Goal: Information Seeking & Learning: Learn about a topic

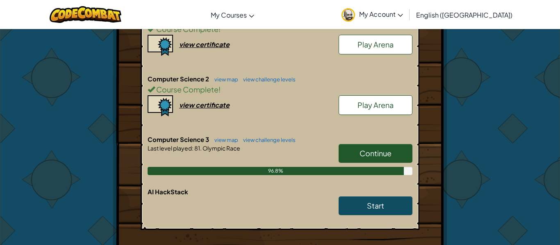
scroll to position [206, 0]
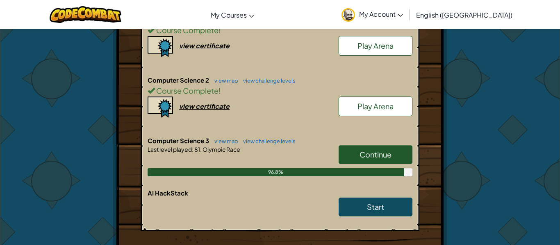
click at [363, 154] on span "Continue" at bounding box center [375, 154] width 32 height 9
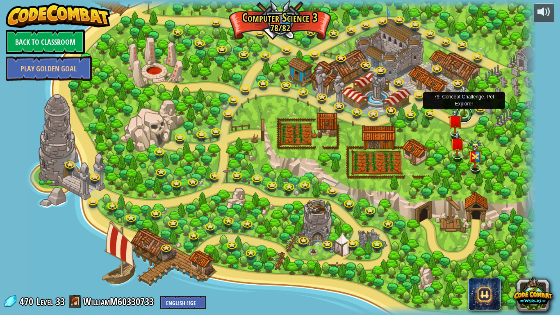
click at [470, 111] on link at bounding box center [464, 114] width 16 height 16
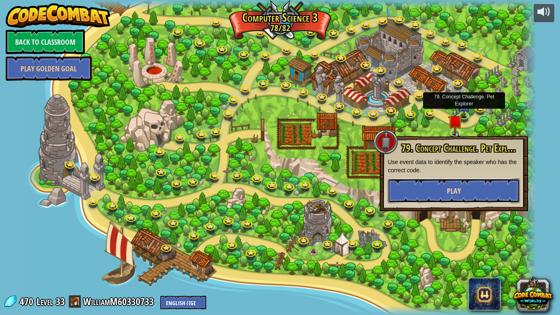
click at [467, 187] on button "Play" at bounding box center [454, 190] width 132 height 25
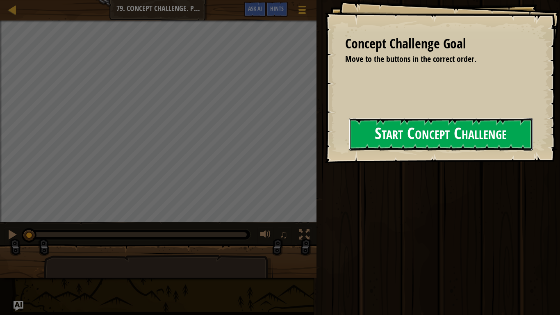
click at [349, 147] on button "Start Concept Challenge" at bounding box center [441, 134] width 184 height 32
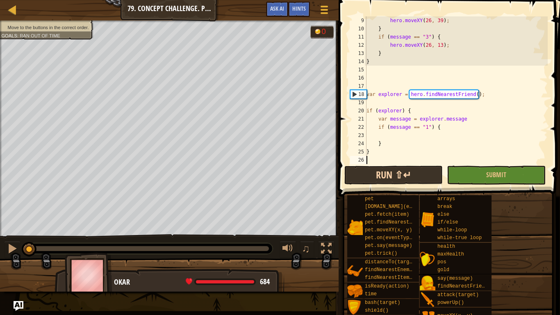
scroll to position [74, 0]
click at [407, 180] on button "Run ⇧↵" at bounding box center [393, 175] width 98 height 19
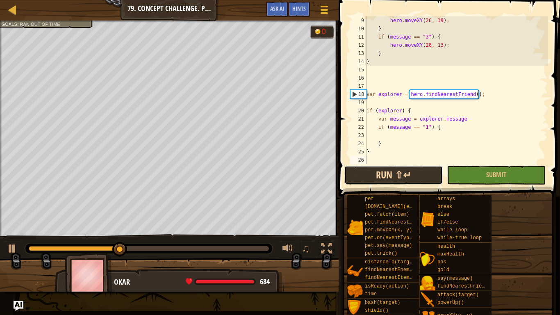
click at [348, 181] on button "Run ⇧↵" at bounding box center [393, 175] width 98 height 19
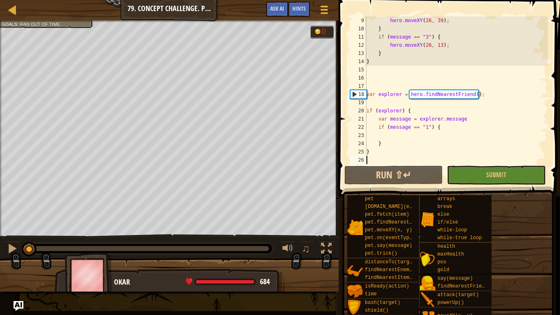
drag, startPoint x: 86, startPoint y: 244, endPoint x: 10, endPoint y: 269, distance: 80.5
click at [10, 245] on div "Move to the buttons in the correct order. Goals : Ran out of time 0 ♫ Okar 684 …" at bounding box center [280, 155] width 560 height 271
click at [7, 245] on div at bounding box center [12, 248] width 11 height 11
drag, startPoint x: 497, startPoint y: 95, endPoint x: 358, endPoint y: 97, distance: 138.9
click at [358, 97] on div "9 10 11 12 13 14 15 16 17 18 19 20 21 22 23 24 25 26 hero . moveXY ( 26 , 39 ) …" at bounding box center [447, 89] width 199 height 147
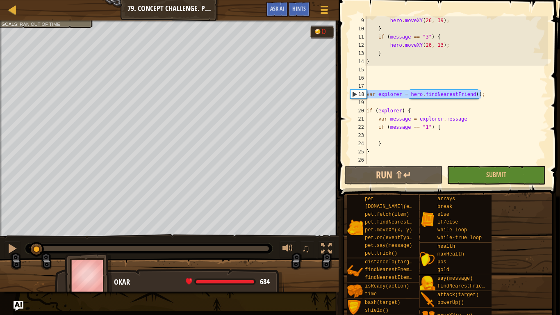
type textarea "var explorer = hero.findNearestFriend();"
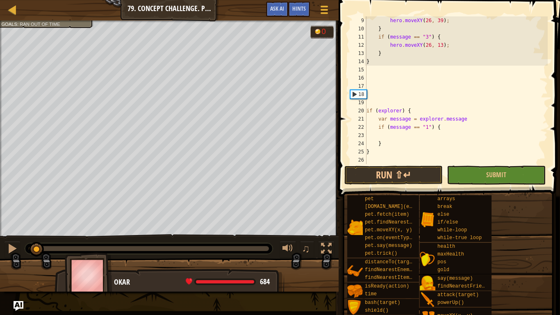
type textarea "v"
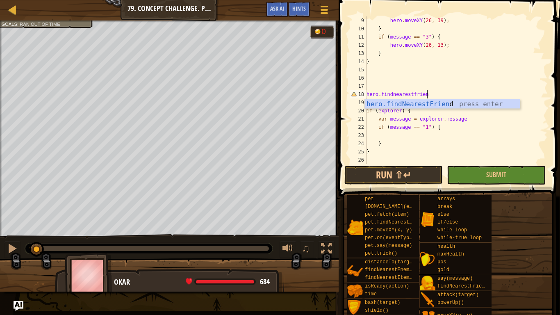
type textarea "hero.findnearestfriend"
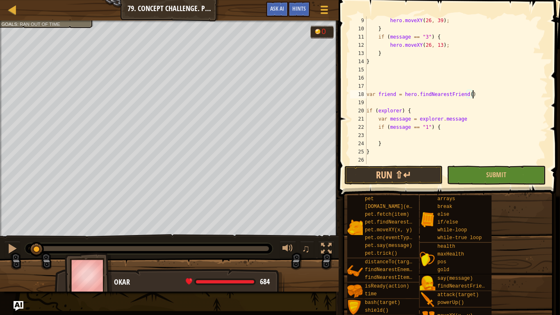
type textarea "var friend = hero.findNearestFriend();"
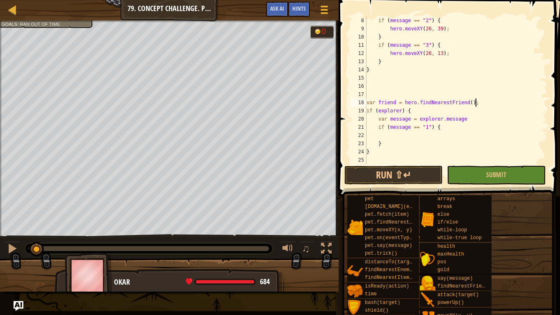
scroll to position [66, 0]
click at [396, 109] on div "if ( message == "2" ) { hero . moveXY ( 26 , 39 ) ; } if ( message == "3" ) { h…" at bounding box center [456, 98] width 183 height 164
type textarea "var friend = hero.findNearestFriend();"
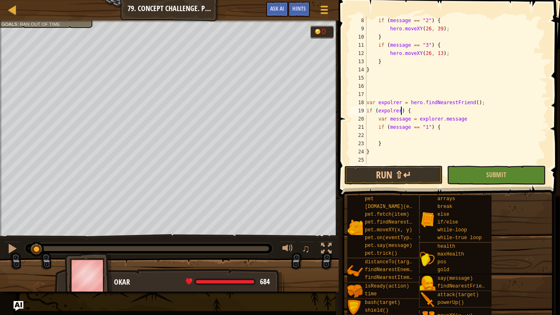
click at [392, 104] on div "if ( message == "2" ) { hero . moveXY ( 26 , 39 ) ; } if ( message == "3" ) { h…" at bounding box center [456, 98] width 183 height 164
type textarea "if (message == "1") {"
click at [418, 138] on div "if ( message == "2" ) { hero . moveXY ( 26 , 39 ) ; } if ( message == "3" ) { h…" at bounding box center [456, 98] width 183 height 164
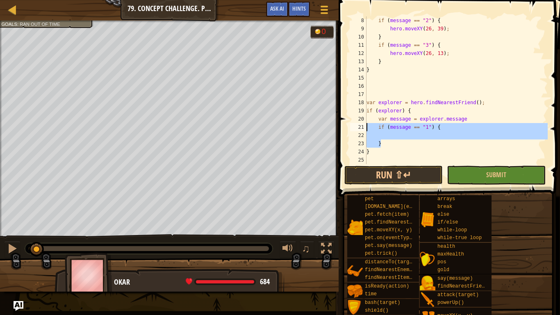
click at [319, 129] on div "Map Computer Science 3 79. Concept Challenge. Pet Explorer Game Menu Done Hints…" at bounding box center [280, 157] width 560 height 315
type textarea "if (message == "1") {"
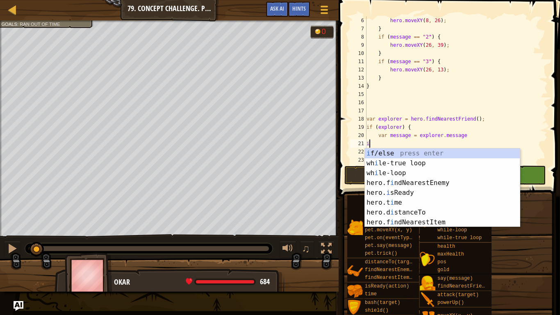
scroll to position [4, 0]
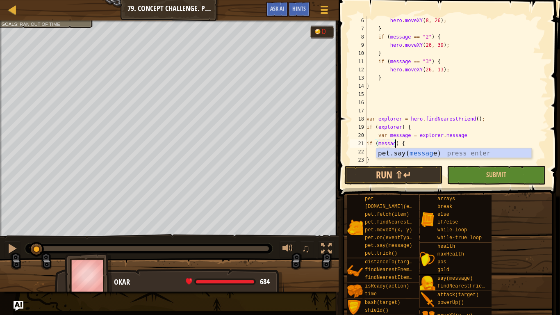
type textarea "if (message) {"
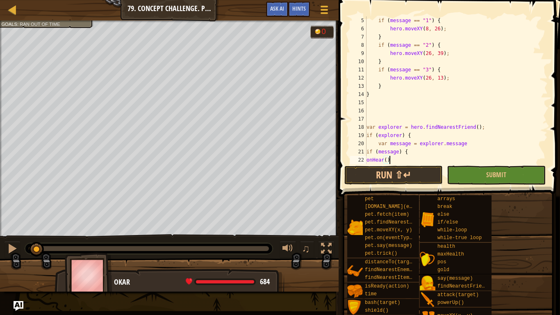
scroll to position [4, 4]
type textarea "var explorer = hero.findNearestFriend();"
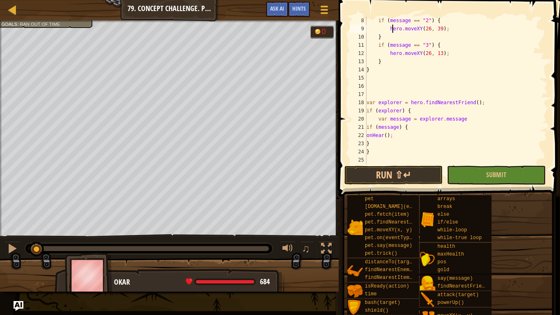
type textarea "function onHear() {"
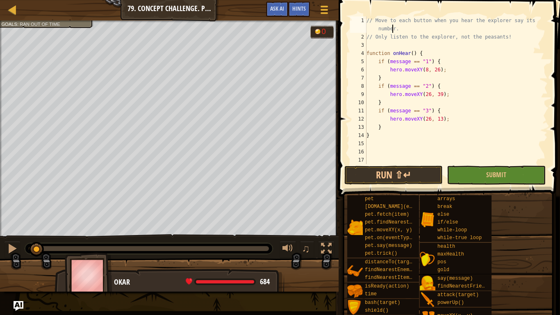
scroll to position [0, 0]
type textarea "// Only listen to the explorer, not the peasants!"
type textarea "}"
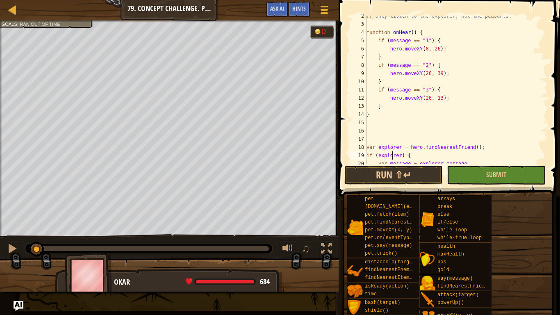
type textarea "var explorer = hero.findNearestFriend();"
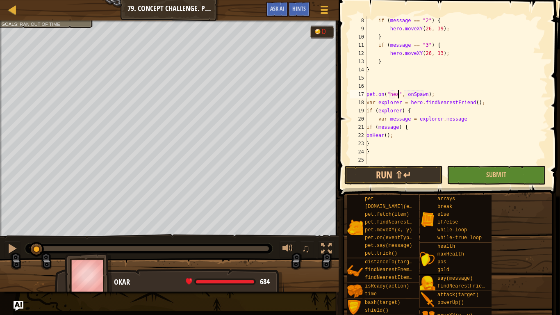
scroll to position [4, 5]
click at [431, 93] on div "if ( message == "2" ) { hero . moveXY ( 26 , 39 ) ; } if ( message == "3" ) { h…" at bounding box center [456, 98] width 183 height 164
type textarea "pet.on("hear", onHear);"
type textarea "if (message) {"
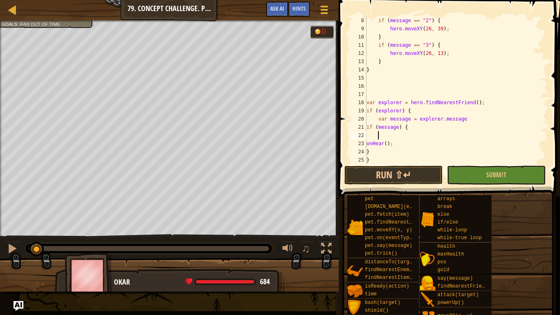
paste textarea "pet.on("hear", onHear);"
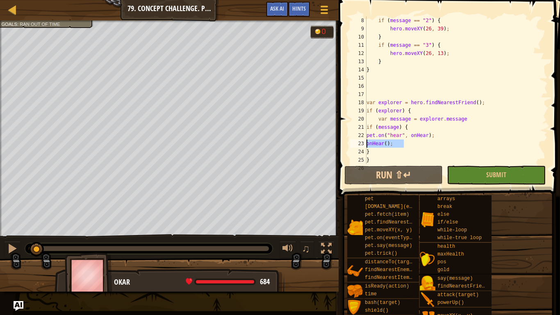
click at [321, 147] on div "Map Computer Science 3 79. Concept Challenge. Pet Explorer Game Menu Done Hints…" at bounding box center [280, 157] width 560 height 315
type textarea "onHear();"
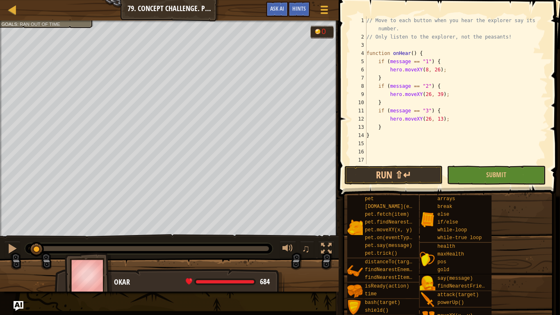
scroll to position [2, 0]
click at [411, 52] on div "// Move to each button when you hear the explorer say its number. // Only liste…" at bounding box center [456, 100] width 183 height 172
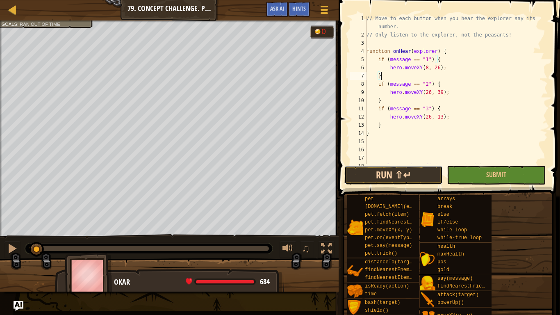
click at [384, 171] on button "Run ⇧↵" at bounding box center [393, 175] width 98 height 19
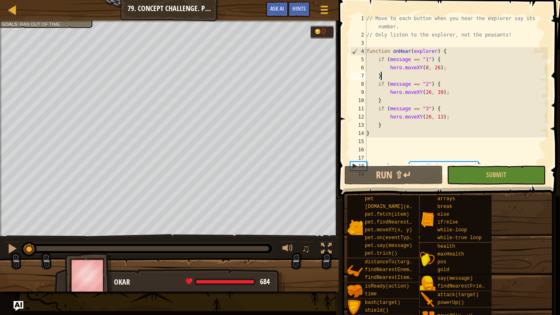
drag, startPoint x: 41, startPoint y: 248, endPoint x: 0, endPoint y: 218, distance: 51.0
click at [0, 218] on div "Move to the buttons in the correct order. Goals : Ran out of time 0 ♫ Okar 684 …" at bounding box center [280, 155] width 560 height 271
click at [14, 245] on div at bounding box center [12, 248] width 11 height 11
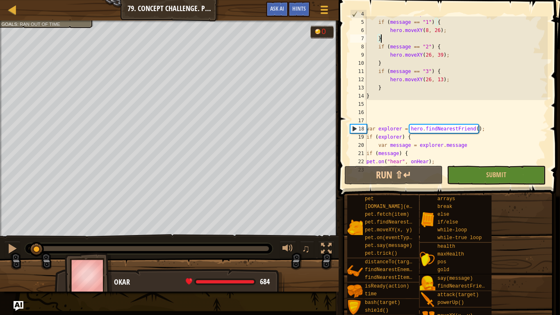
scroll to position [66, 0]
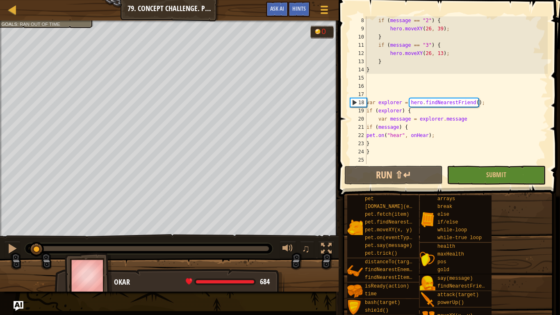
click at [449, 122] on div "if ( message == "2" ) { hero . moveXY ( 26 , 39 ) ; } if ( message == "3" ) { h…" at bounding box center [456, 98] width 183 height 164
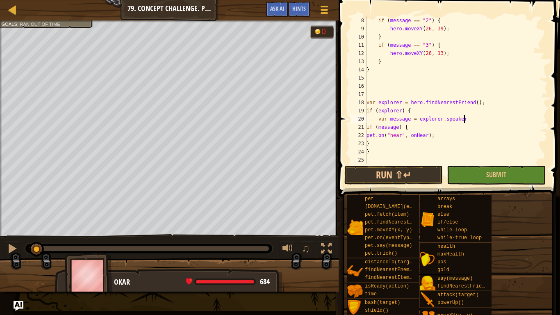
scroll to position [4, 5]
type textarea "var message = explorer.speaker"
click at [299, 6] on span "Hints" at bounding box center [299, 9] width 14 height 8
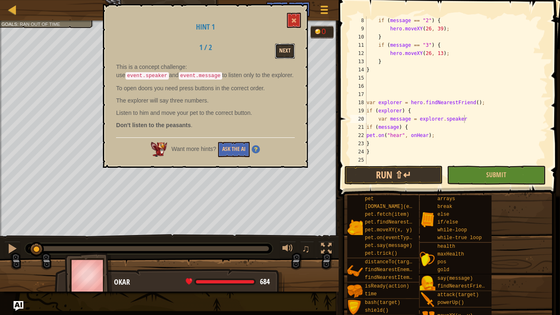
click at [281, 55] on button "Next" at bounding box center [285, 50] width 20 height 15
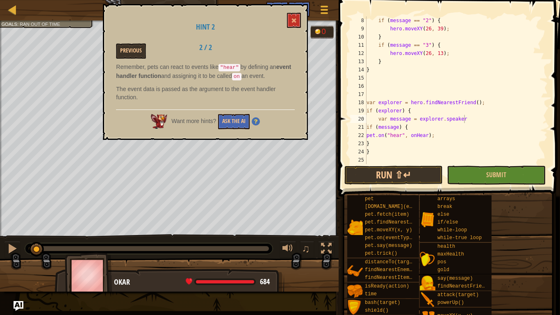
click at [301, 16] on div "Hint 2 Previous 2 / 2 Remember, pets can react to events like "hear" by definin…" at bounding box center [205, 72] width 205 height 136
click at [300, 17] on button at bounding box center [294, 20] width 14 height 15
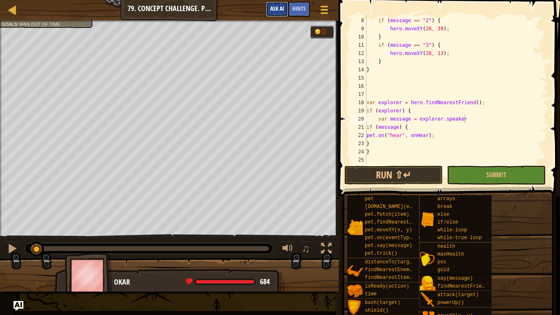
click at [275, 6] on span "Ask AI" at bounding box center [277, 9] width 14 height 8
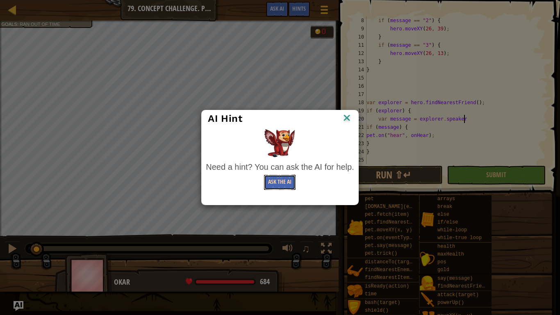
click at [289, 181] on button "Ask the AI" at bounding box center [280, 182] width 32 height 15
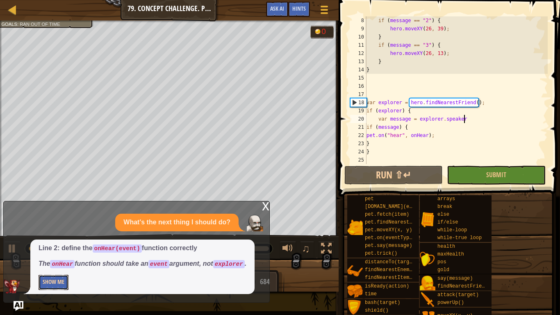
click at [54, 245] on button "Show Me" at bounding box center [54, 281] width 30 height 15
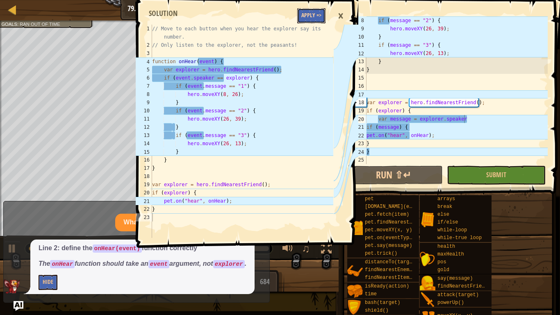
click at [304, 17] on button "Apply =>" at bounding box center [311, 15] width 28 height 15
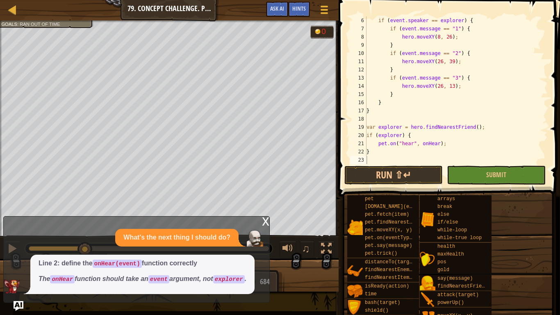
click at [263, 222] on div "x" at bounding box center [265, 220] width 7 height 8
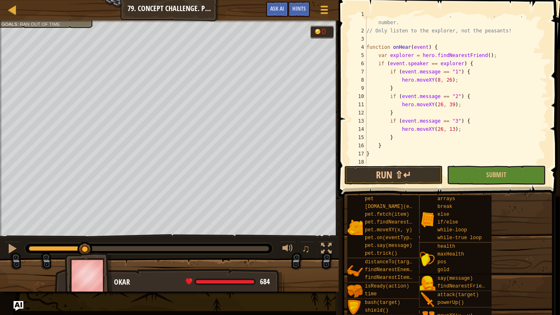
scroll to position [6, 0]
click at [391, 176] on button "Run ⇧↵" at bounding box center [393, 175] width 98 height 19
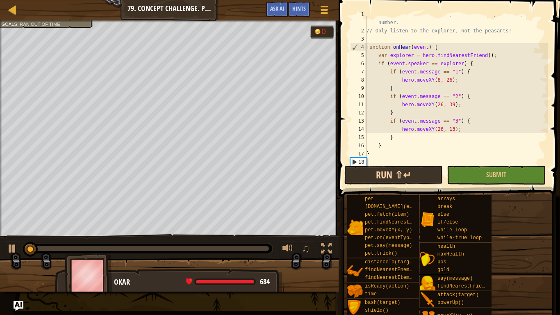
scroll to position [4, 0]
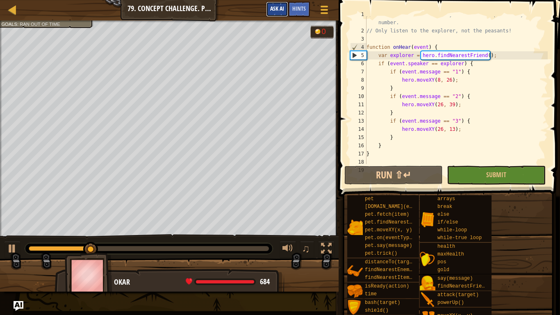
click at [272, 5] on span "Ask AI" at bounding box center [277, 9] width 14 height 8
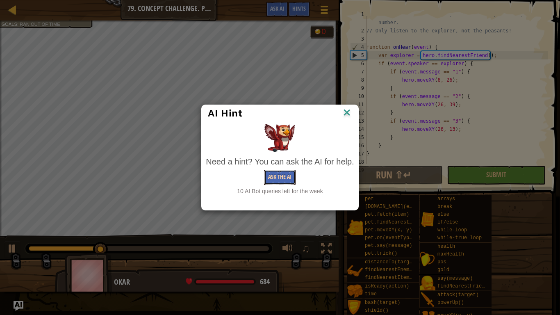
click at [280, 171] on button "Ask the AI" at bounding box center [280, 177] width 32 height 15
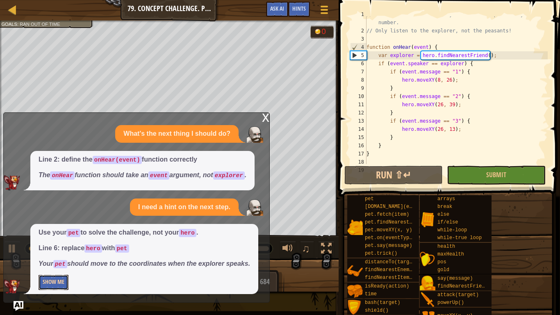
click at [57, 245] on button "Show Me" at bounding box center [54, 281] width 30 height 15
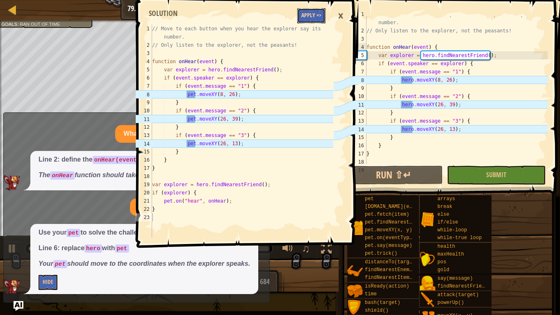
click at [310, 14] on button "Apply =>" at bounding box center [311, 15] width 28 height 15
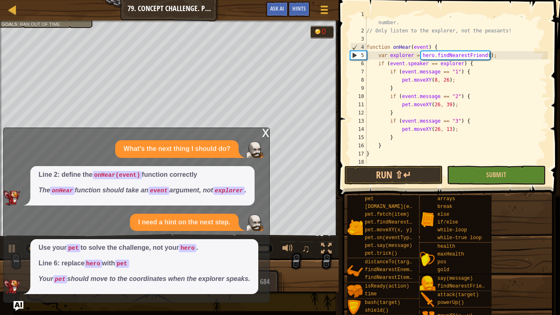
click at [268, 132] on div "x" at bounding box center [265, 132] width 7 height 8
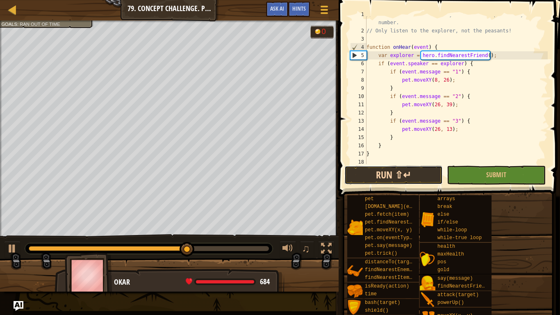
click at [416, 177] on button "Run ⇧↵" at bounding box center [393, 175] width 98 height 19
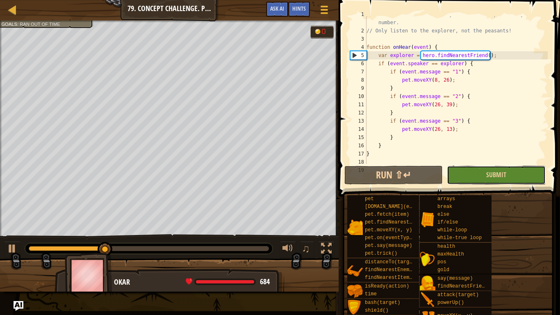
click at [531, 182] on button "Submit" at bounding box center [496, 175] width 98 height 19
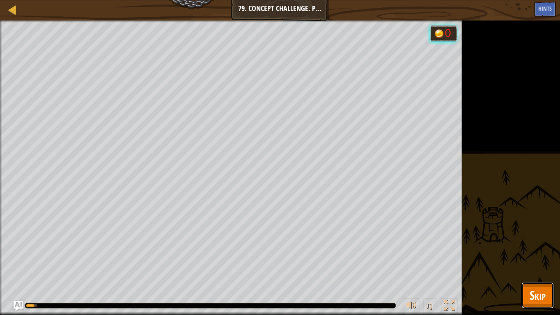
click at [538, 245] on span "Skip" at bounding box center [537, 294] width 16 height 17
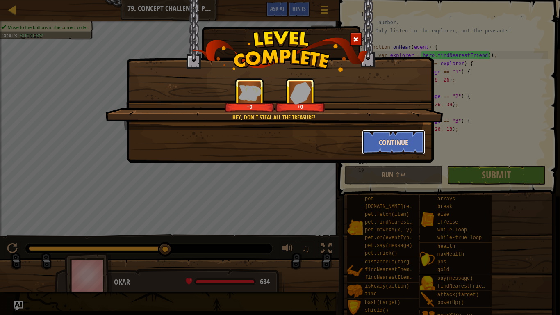
click at [370, 139] on button "Continue" at bounding box center [394, 142] width 64 height 25
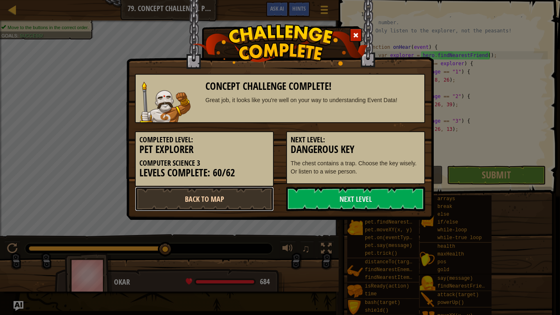
click at [259, 196] on link "Back to Map" at bounding box center [204, 198] width 139 height 25
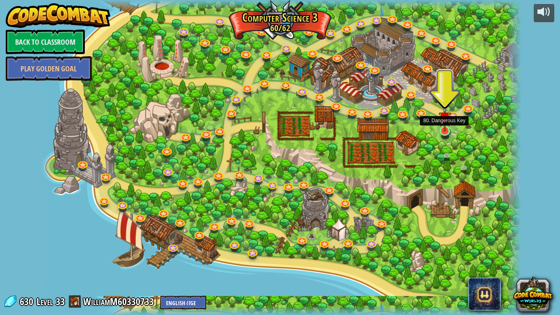
click at [442, 130] on img at bounding box center [444, 118] width 12 height 28
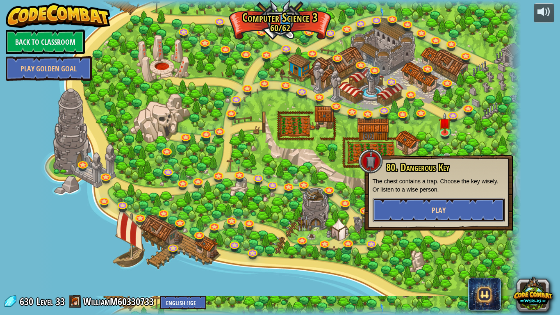
click at [412, 212] on button "Play" at bounding box center [438, 209] width 132 height 25
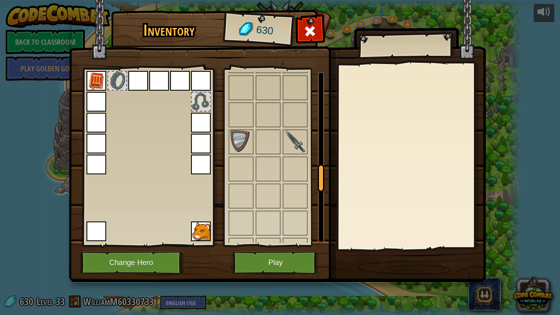
scroll to position [995, 0]
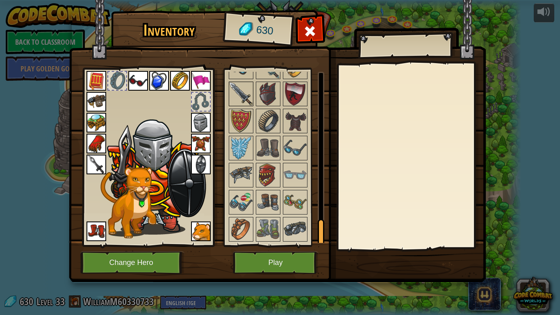
click at [248, 103] on img at bounding box center [240, 93] width 23 height 23
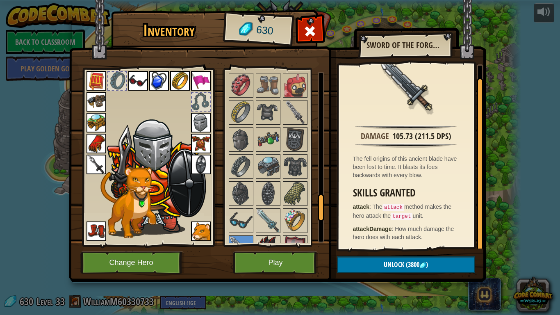
scroll to position [805, 0]
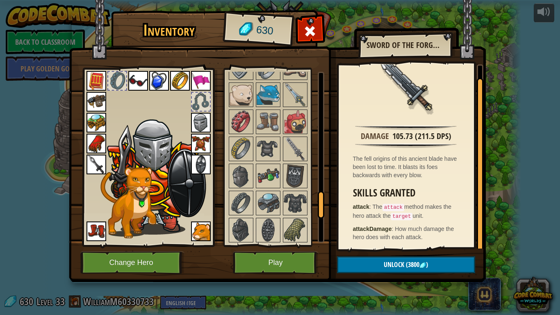
click at [274, 145] on img at bounding box center [267, 148] width 23 height 23
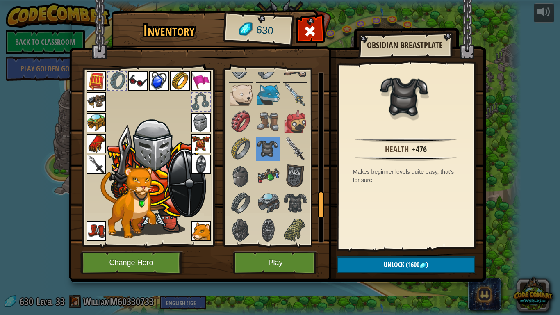
click at [301, 153] on img at bounding box center [295, 148] width 23 height 23
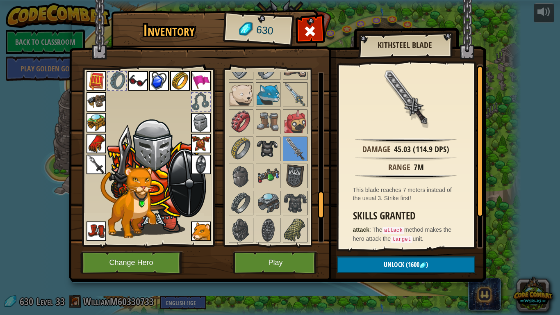
click at [278, 152] on img at bounding box center [267, 148] width 23 height 23
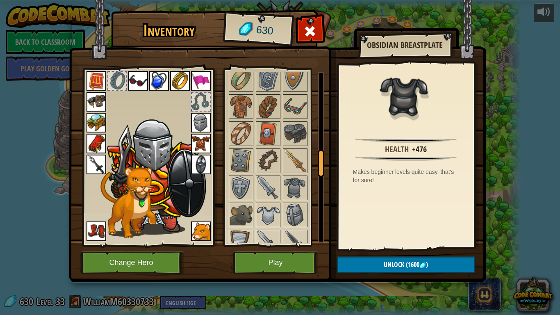
scroll to position [520, 0]
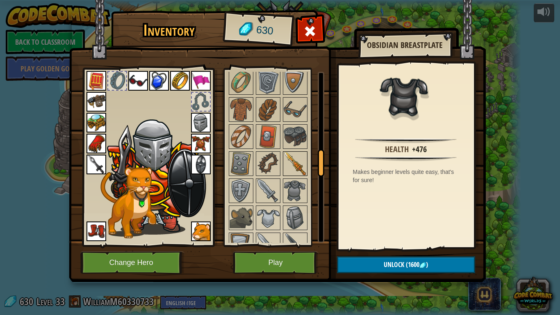
click at [290, 163] on img at bounding box center [295, 163] width 23 height 23
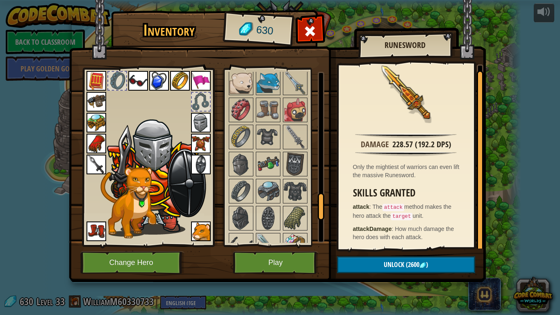
scroll to position [995, 0]
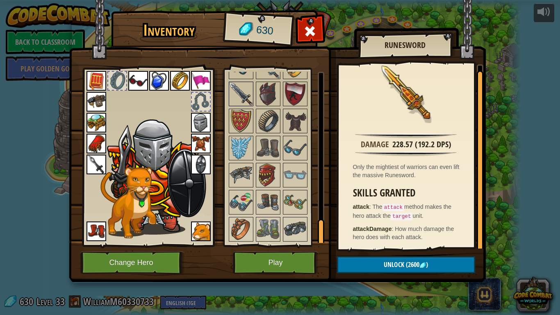
click at [234, 101] on img at bounding box center [240, 93] width 23 height 23
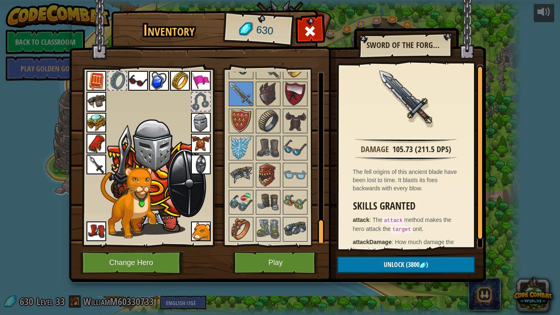
scroll to position [13, 0]
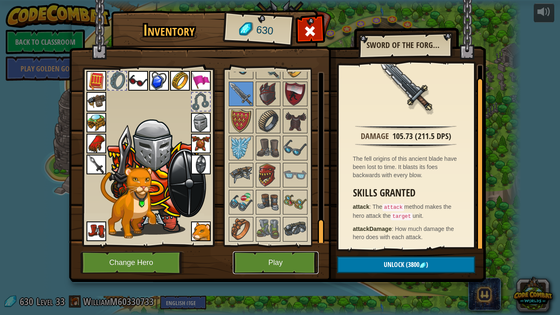
click at [269, 245] on button "Play" at bounding box center [276, 262] width 86 height 23
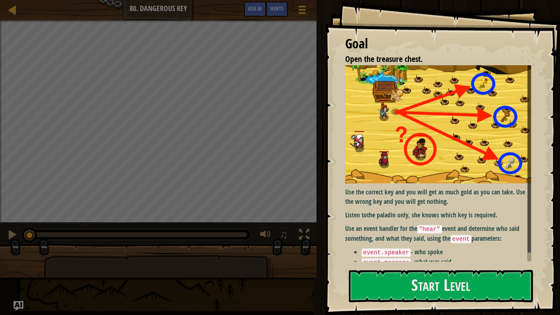
scroll to position [9, 0]
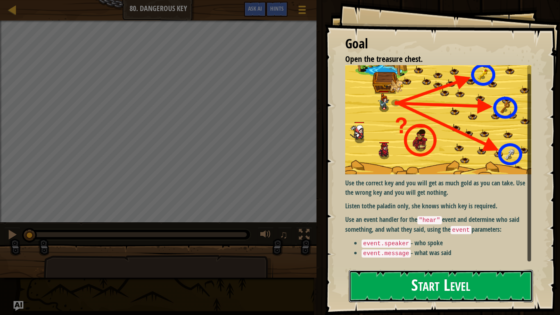
click at [420, 245] on button "Start Level" at bounding box center [441, 286] width 184 height 32
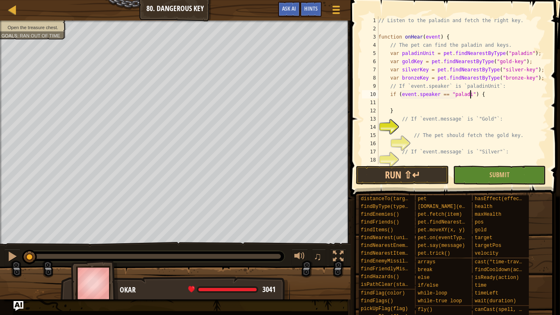
scroll to position [4, 14]
type textarea "if (event.speaker == "paladinUnit") {"
type textarea "// If `event.message` is `"Gold"`:"
type textarea "}"
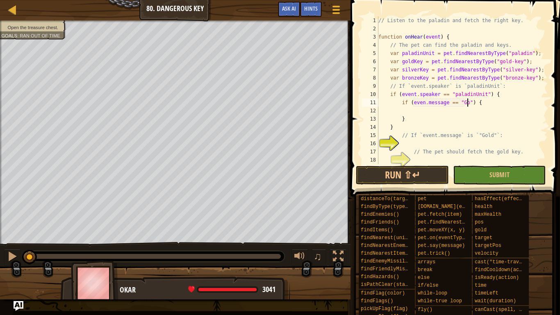
scroll to position [4, 13]
type textarea "if (even.message == "Gold") {"
type textarea "// If `event.message` is`"Gold"`:"
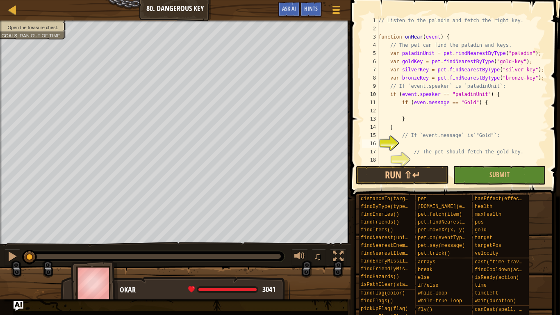
scroll to position [4, 0]
type textarea "}"
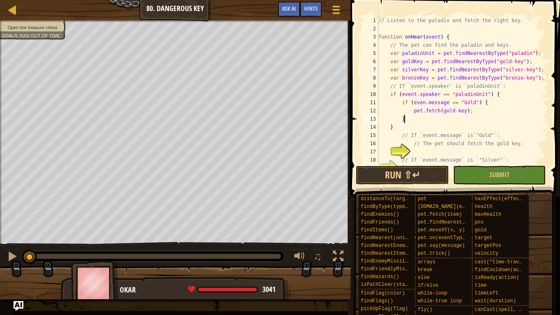
scroll to position [4, 2]
type textarea "// The pet should fetch the gold key."
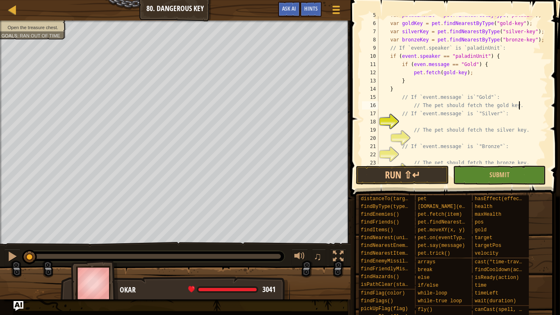
scroll to position [41, 0]
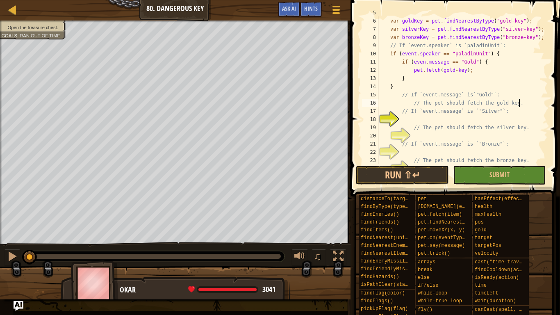
type textarea "// If `event.message` is `"Silver"`:"
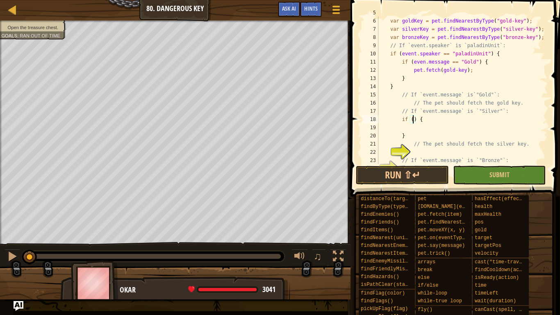
scroll to position [4, 6]
click at [392, 90] on div "var paladinUnit = pet . findNearestByType ( "paladin" ) ; var goldKey = pet . f…" at bounding box center [462, 91] width 171 height 164
type textarea "}"
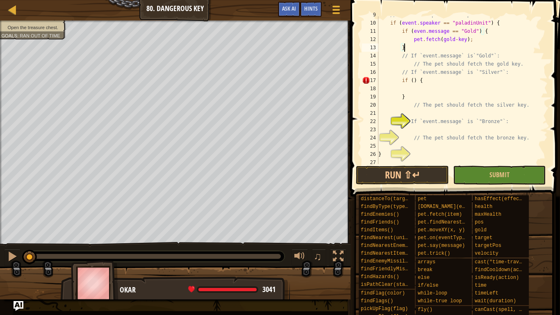
scroll to position [90, 0]
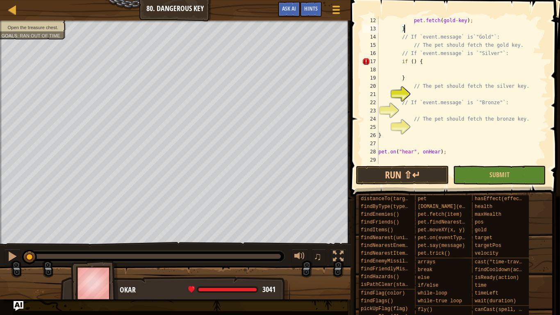
click at [423, 130] on div "pet . fetch ( gold - key ) ; } // If `event.message` is`"Gold"`: // The pet sho…" at bounding box center [462, 98] width 171 height 164
type textarea "}"
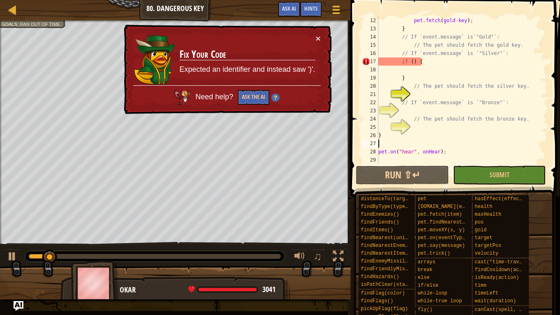
type textarea "}"
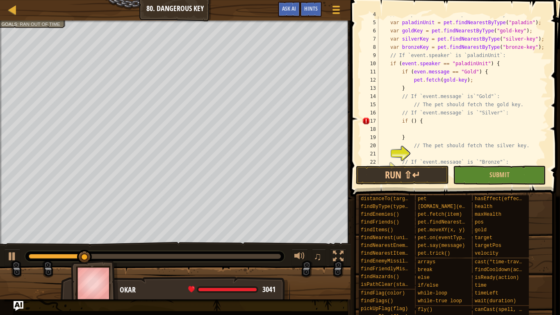
scroll to position [31, 0]
click at [411, 130] on div "// The pet can find the paladin and keys. var paladinUnit = pet . findNearestBy…" at bounding box center [462, 92] width 171 height 164
click at [412, 122] on div "// The pet can find the paladin and keys. var paladinUnit = pet . findNearestBy…" at bounding box center [462, 92] width 171 height 164
type textarea "if (event.message == Silver) {"
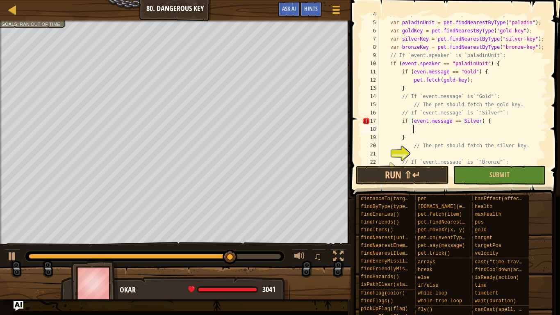
scroll to position [4, 5]
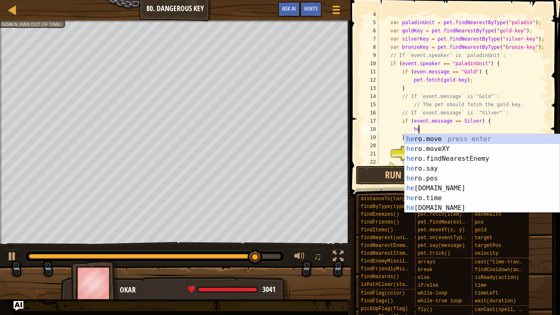
type textarea "h"
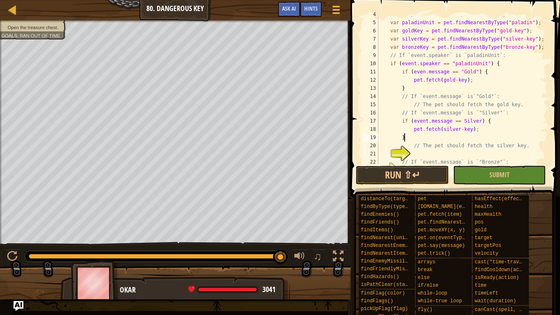
scroll to position [4, 3]
type textarea "// The pet should fetch the silver key."
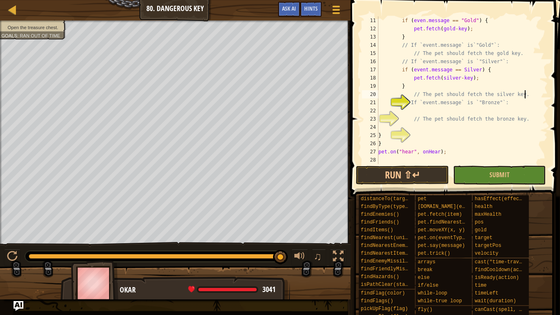
type textarea "// If `event.message` is `"Bronze"`:"
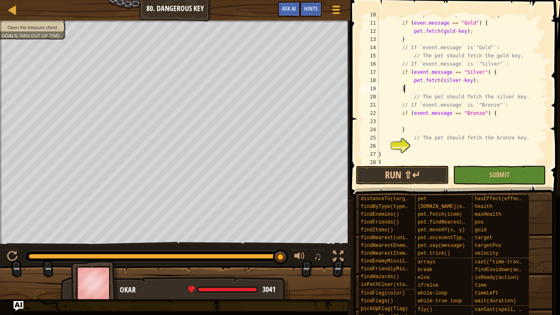
scroll to position [4, 3]
type textarea "if (event.message == "Bronze") {"
type textarea "}"
type textarea "if (event.message == "Bronze") {"
type textarea "// The pet should fetch the bronze key."
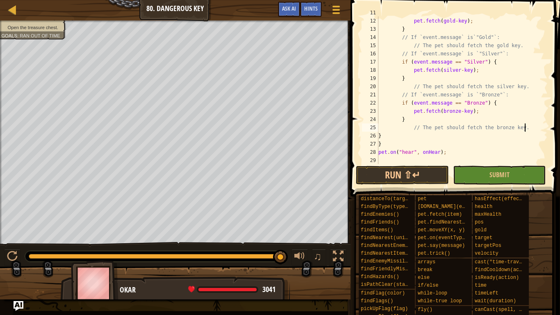
scroll to position [90, 0]
click at [409, 174] on button "Run ⇧↵" at bounding box center [402, 175] width 93 height 19
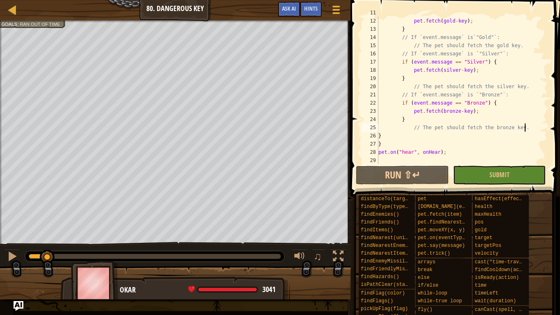
click at [27, 235] on div "Open the treasure chest. Goals : Ran out of time G reen B lack V iolet ♫ Okar 3…" at bounding box center [280, 159] width 560 height 279
click at [9, 245] on div at bounding box center [12, 256] width 11 height 11
click at [461, 109] on div "pet . fetch ( gold - key ) ; } // If `event.message` is`"Gold"`: // The pet sho…" at bounding box center [462, 98] width 171 height 164
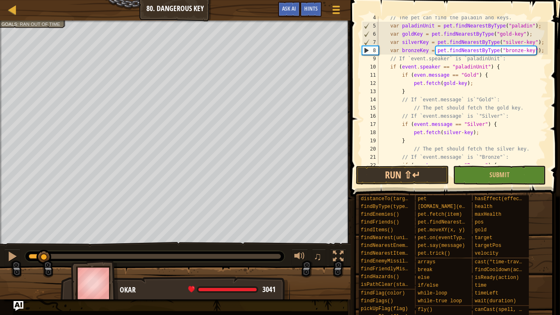
scroll to position [20, 0]
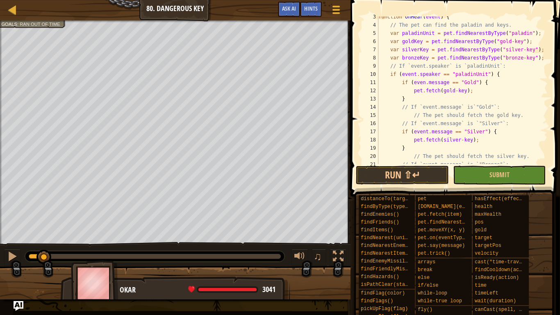
click at [460, 140] on div "function onHear ( event ) { // The pet can find the paladin and keys. var palad…" at bounding box center [462, 95] width 171 height 164
click at [455, 94] on div "function onHear ( event ) { // The pet can find the paladin and keys. var palad…" at bounding box center [462, 95] width 171 height 164
click at [406, 173] on button "Run ⇧↵" at bounding box center [402, 175] width 93 height 19
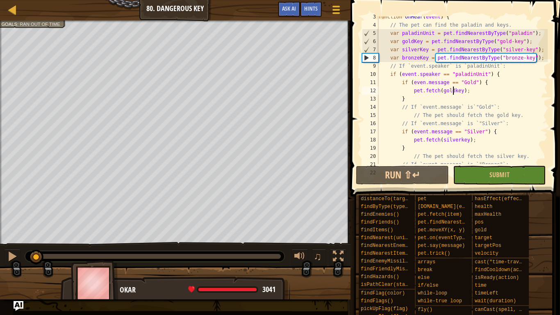
drag, startPoint x: 65, startPoint y: 253, endPoint x: 36, endPoint y: 256, distance: 29.6
click at [36, 245] on div at bounding box center [36, 256] width 15 height 15
click at [6, 245] on button at bounding box center [12, 257] width 16 height 17
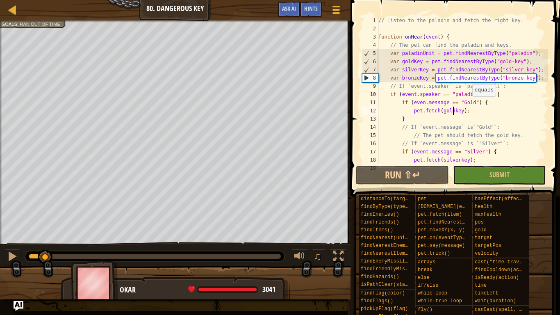
scroll to position [0, 0]
click at [398, 150] on div "// Listen to the paladin and fetch the right key. function onHear ( event ) { /…" at bounding box center [462, 98] width 171 height 164
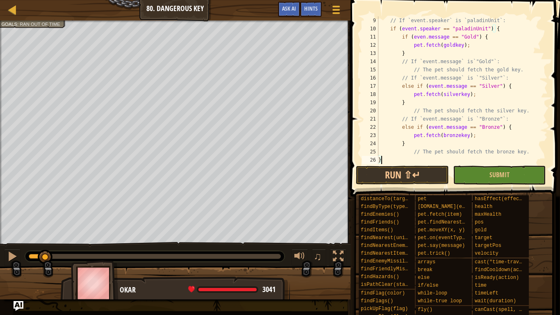
scroll to position [4, 0]
type textarea "}"
click at [410, 170] on button "Run ⇧↵" at bounding box center [402, 175] width 93 height 19
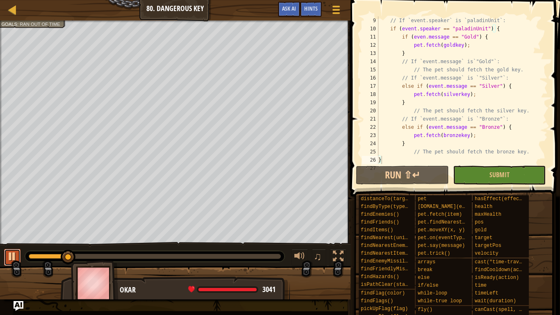
click at [12, 245] on div at bounding box center [12, 256] width 11 height 11
click at [313, 13] on div "Hints" at bounding box center [311, 9] width 22 height 15
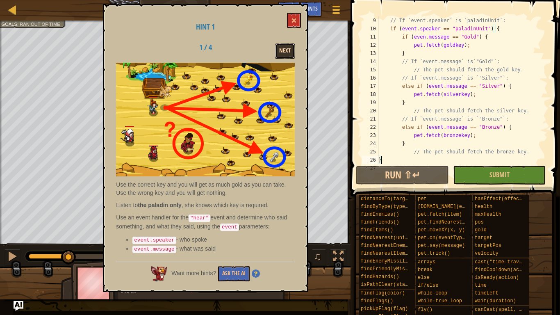
click at [283, 52] on button "Next" at bounding box center [285, 50] width 20 height 15
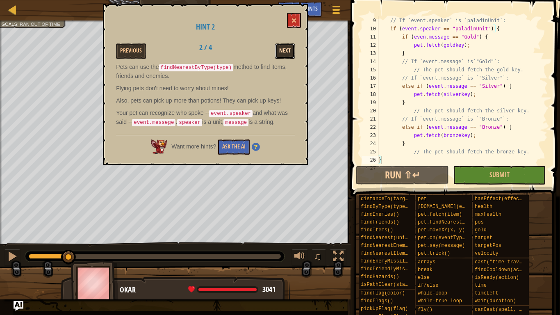
click at [283, 53] on button "Next" at bounding box center [285, 50] width 20 height 15
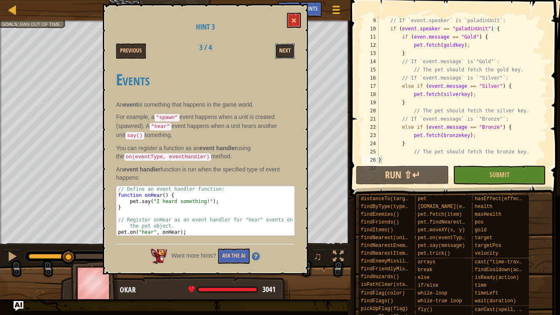
click at [281, 53] on button "Next" at bounding box center [285, 50] width 20 height 15
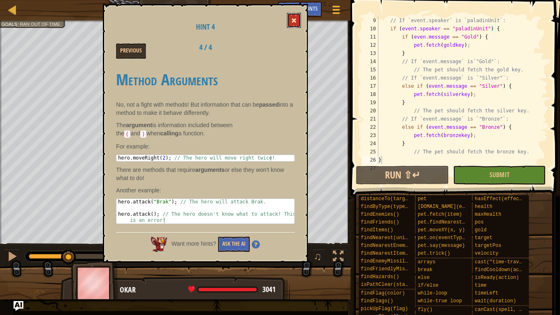
click at [293, 20] on span at bounding box center [294, 21] width 6 height 6
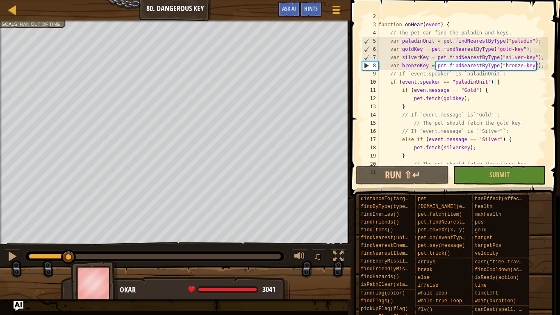
scroll to position [3, 0]
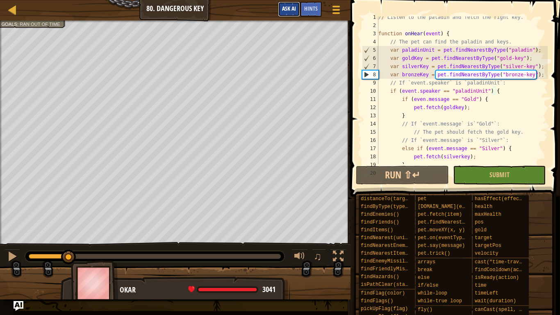
click at [291, 10] on span "Ask AI" at bounding box center [289, 9] width 14 height 8
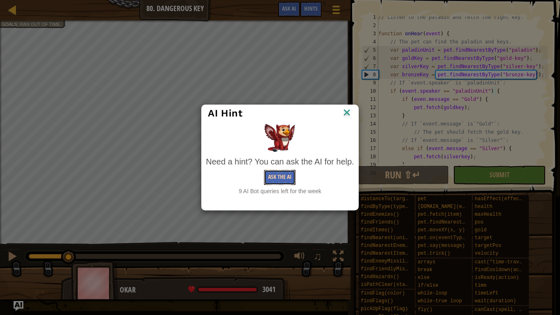
click at [282, 179] on button "Ask the AI" at bounding box center [280, 177] width 32 height 15
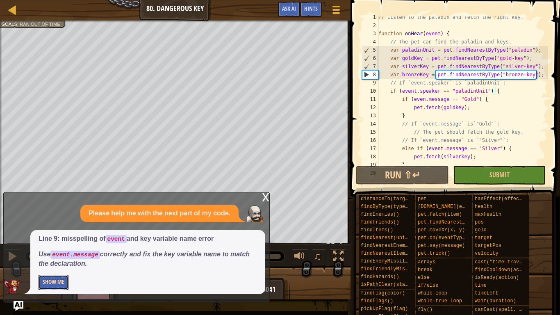
click at [54, 245] on button "Show Me" at bounding box center [54, 281] width 30 height 15
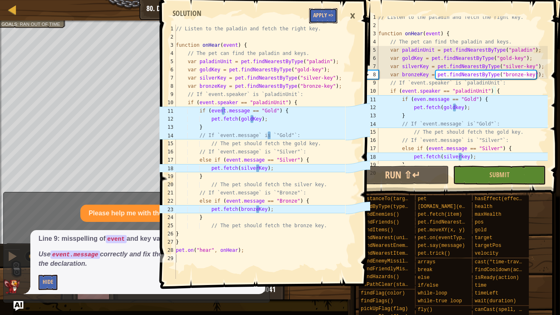
click at [329, 18] on button "Apply =>" at bounding box center [323, 15] width 28 height 15
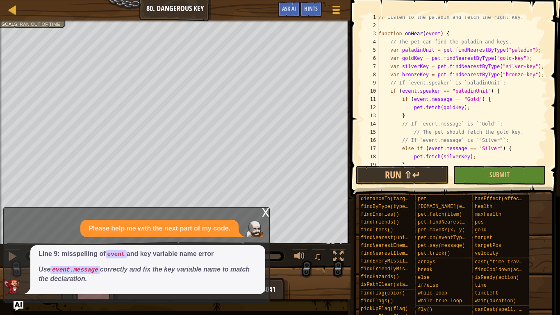
click at [254, 215] on div "x Please help me with the next part of my code. Line 9: misspelling of event an…" at bounding box center [136, 254] width 266 height 95
click at [263, 212] on div "x" at bounding box center [265, 211] width 7 height 8
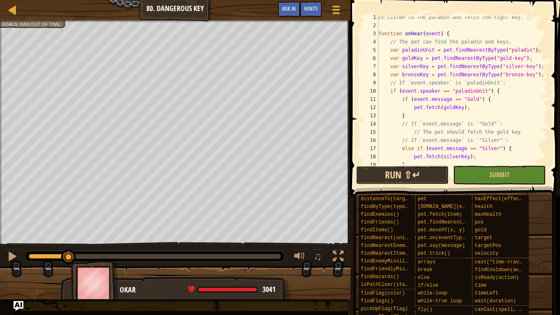
click at [405, 170] on button "Run ⇧↵" at bounding box center [402, 175] width 93 height 19
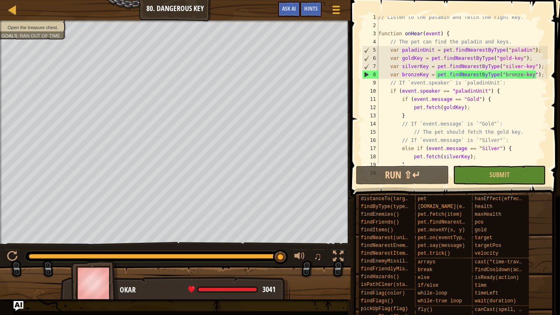
drag, startPoint x: 103, startPoint y: 257, endPoint x: 281, endPoint y: 247, distance: 178.5
click at [281, 245] on div "♫" at bounding box center [175, 254] width 350 height 25
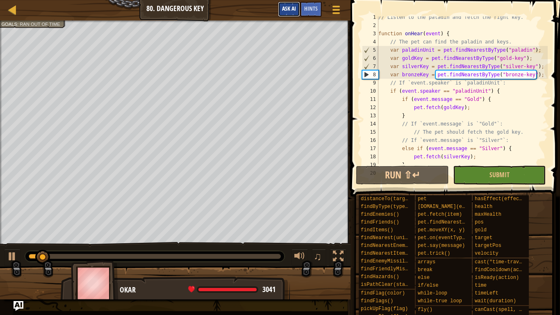
click at [284, 2] on button "Ask AI" at bounding box center [289, 9] width 22 height 15
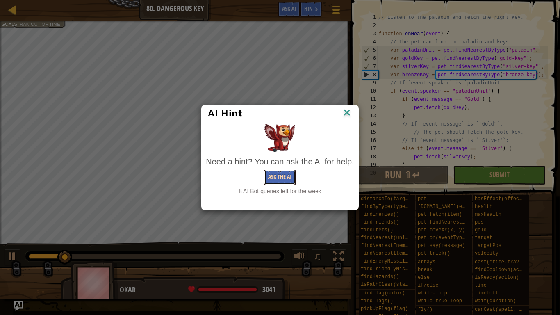
click at [290, 170] on button "Ask the AI" at bounding box center [280, 177] width 32 height 15
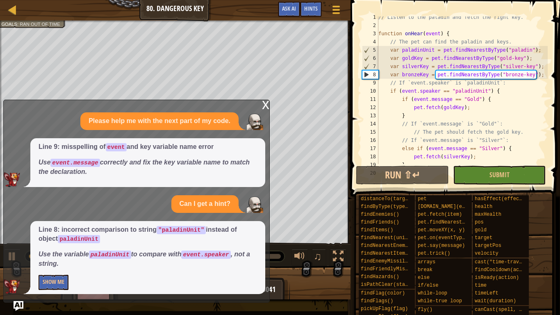
click at [74, 245] on p "Show Me" at bounding box center [148, 281] width 218 height 15
click at [63, 245] on button "Show Me" at bounding box center [54, 281] width 30 height 15
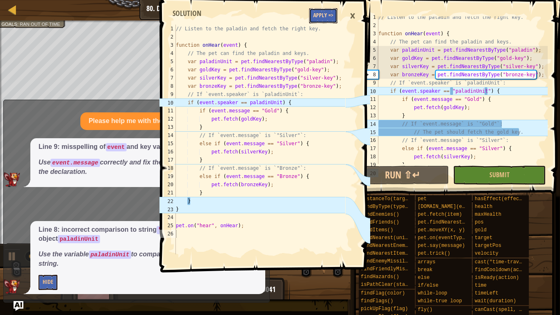
click at [318, 13] on button "Apply =>" at bounding box center [323, 15] width 28 height 15
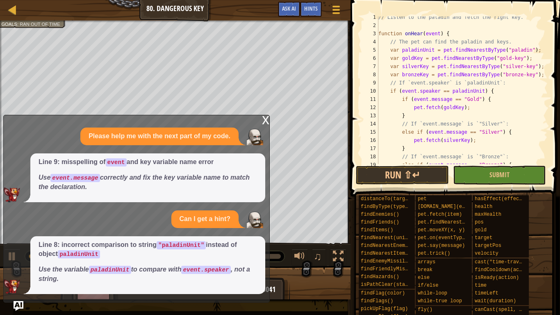
click at [264, 116] on div "x" at bounding box center [265, 119] width 7 height 8
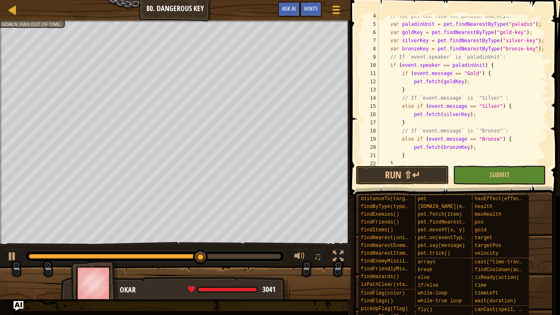
scroll to position [66, 0]
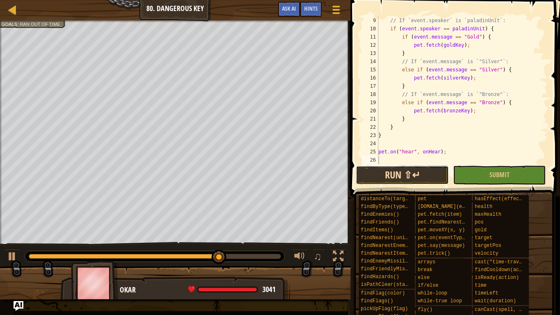
click at [401, 171] on button "Run ⇧↵" at bounding box center [402, 175] width 93 height 19
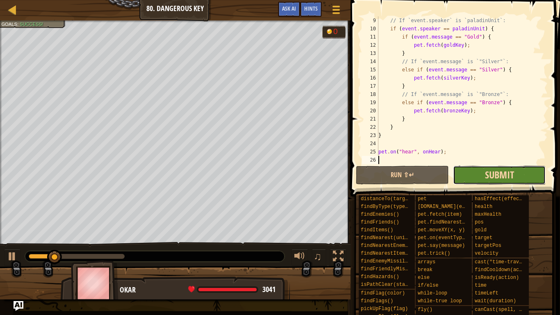
click at [485, 177] on span "Submit" at bounding box center [499, 174] width 29 height 13
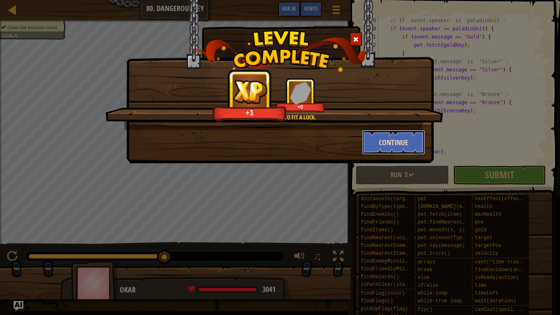
click at [392, 143] on button "Continue" at bounding box center [394, 142] width 64 height 25
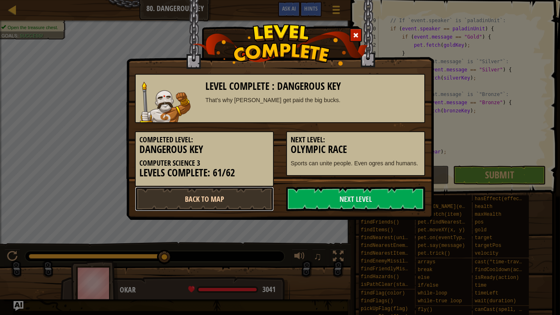
click at [184, 203] on link "Back to Map" at bounding box center [204, 198] width 139 height 25
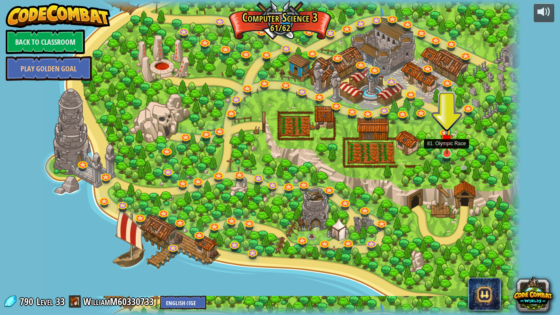
click at [447, 152] on img at bounding box center [446, 140] width 12 height 28
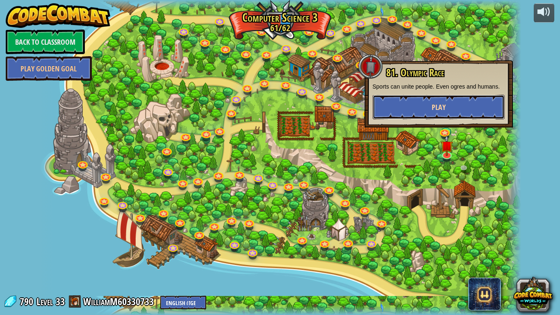
click at [458, 108] on button "Play" at bounding box center [438, 107] width 132 height 25
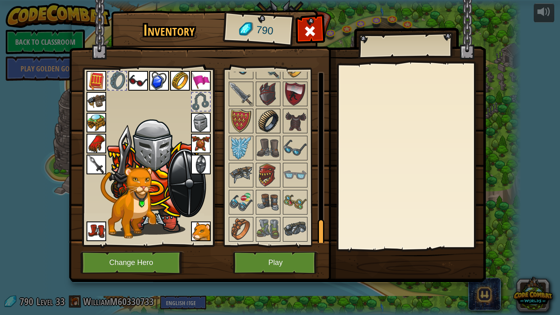
scroll to position [990, 0]
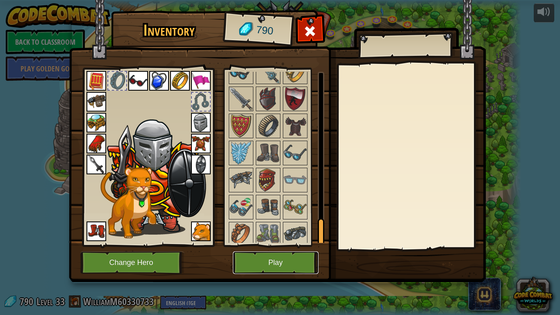
click at [287, 245] on button "Play" at bounding box center [276, 262] width 86 height 23
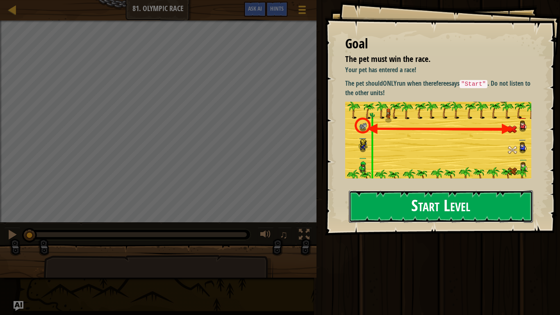
click at [430, 196] on button "Start Level" at bounding box center [441, 206] width 184 height 32
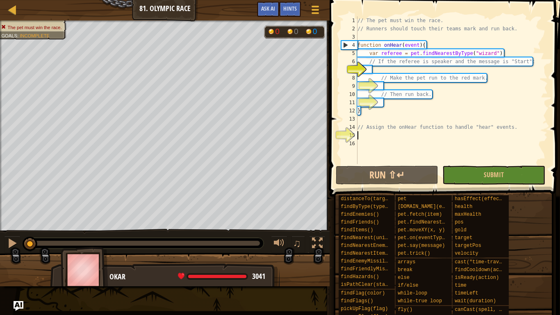
click at [386, 136] on div "// The pet must win the race. // Runners should touch their teams [PERSON_NAME]…" at bounding box center [452, 98] width 192 height 164
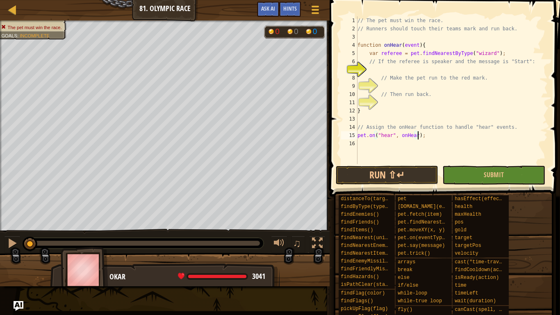
scroll to position [4, 9]
type textarea "// Assign the onHear function to handle "hear" events."
type textarea "}"
type textarea "// Then run back."
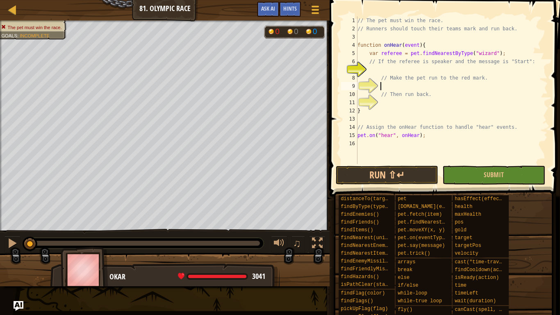
type textarea "// Make the pet run to the red mark."
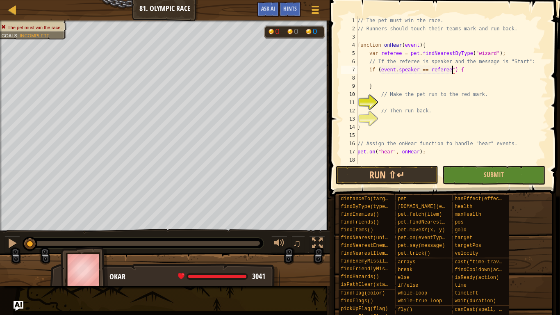
scroll to position [4, 14]
type textarea "if (event.speaker == "referee") {"
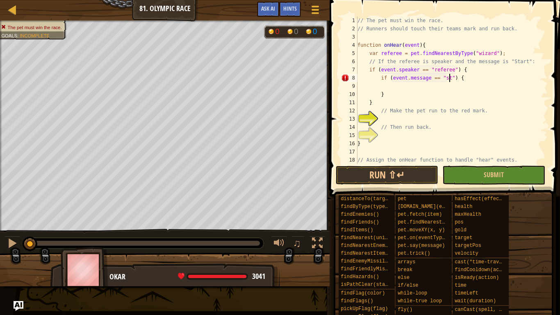
scroll to position [4, 14]
type textarea "if (event.message == "Start") {"
type textarea "}"
type textarea "if (event.message == "Start") {"
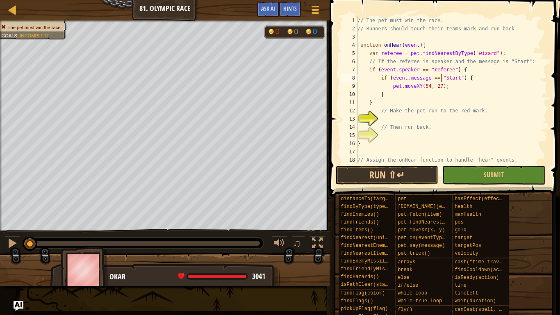
type textarea "pet.moveXY(54, 27);"
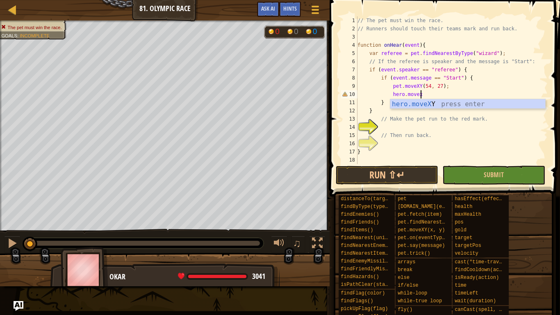
scroll to position [4, 9]
type textarea "hero.moveXY(x, y);"
click at [394, 125] on div "// The pet must win the race. // Runners should touch their teams [PERSON_NAME]…" at bounding box center [452, 98] width 192 height 164
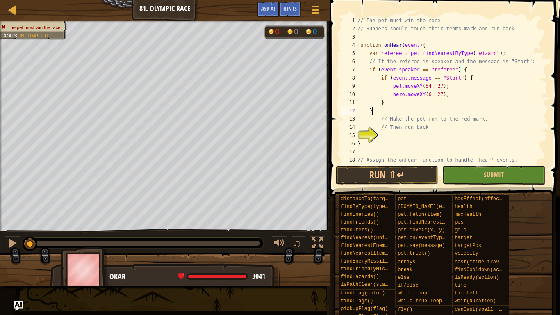
scroll to position [4, 2]
type textarea "// Then run back."
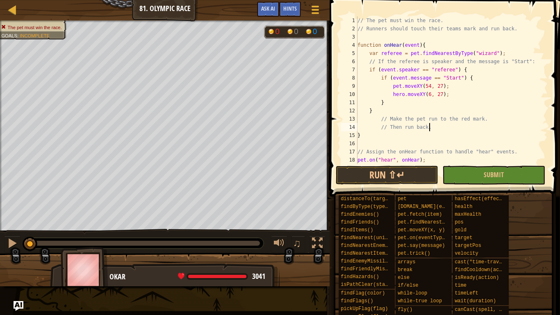
type textarea "}"
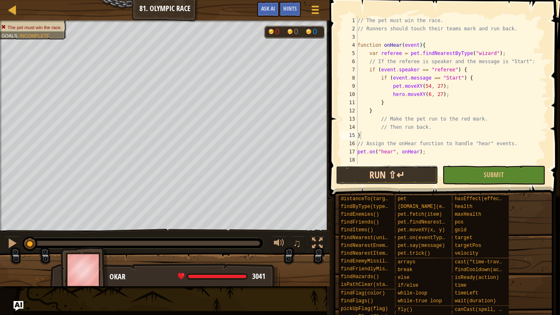
click at [374, 172] on button "Run ⇧↵" at bounding box center [387, 175] width 103 height 19
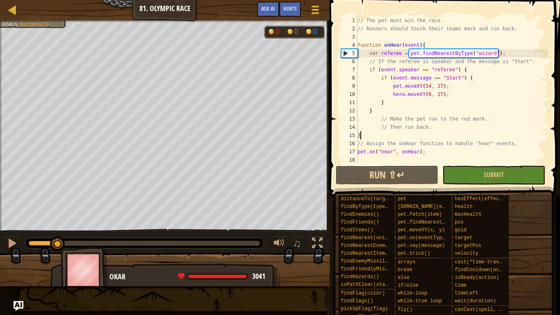
drag, startPoint x: 85, startPoint y: 241, endPoint x: 57, endPoint y: 256, distance: 31.9
click at [57, 245] on div "The pet must win the race. Goals : Incomplete G reen B lack V iolet 0 0 0 ♫ Oka…" at bounding box center [280, 152] width 560 height 265
click at [11, 241] on div at bounding box center [12, 243] width 11 height 11
click at [433, 69] on div "// The pet must win the race. // Runners should touch their teams [PERSON_NAME]…" at bounding box center [452, 98] width 192 height 164
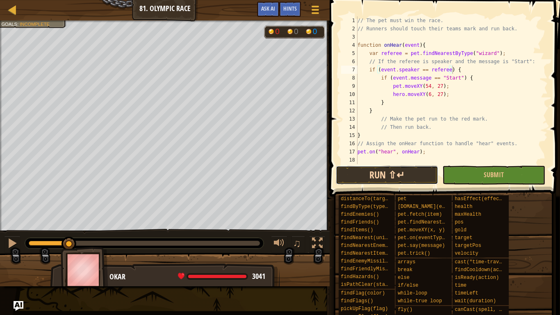
click at [398, 173] on button "Run ⇧↵" at bounding box center [387, 175] width 103 height 19
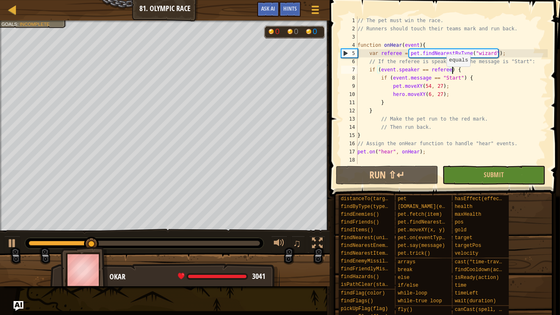
click at [444, 78] on div "// The pet must win the race. // Runners should touch their teams [PERSON_NAME]…" at bounding box center [452, 98] width 192 height 164
type textarea "if (event.message == Start) {"
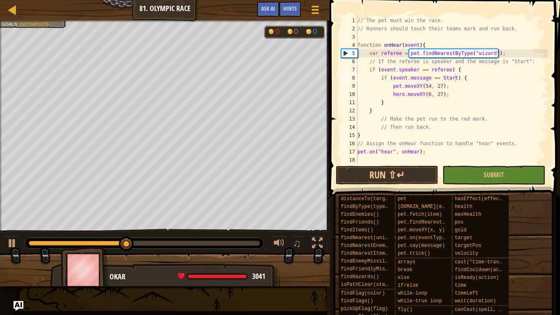
click at [360, 186] on span at bounding box center [443, 307] width 225 height 243
click at [361, 177] on button "Run ⇧↵" at bounding box center [387, 175] width 103 height 19
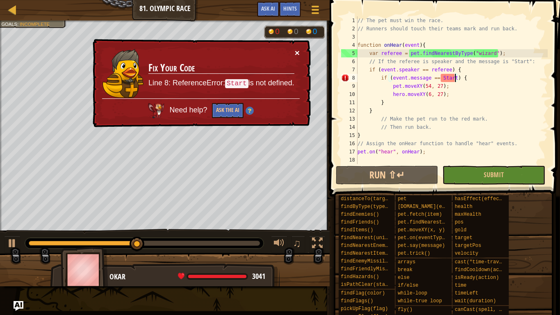
click at [296, 52] on button "×" at bounding box center [297, 52] width 5 height 9
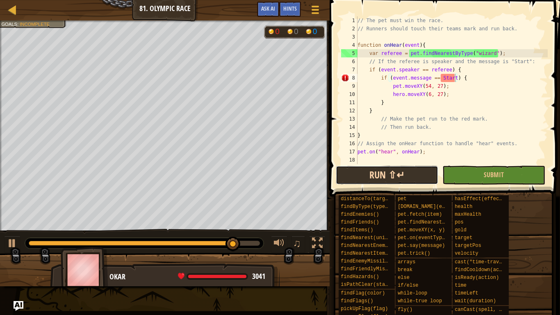
click at [420, 181] on button "Run ⇧↵" at bounding box center [387, 175] width 103 height 19
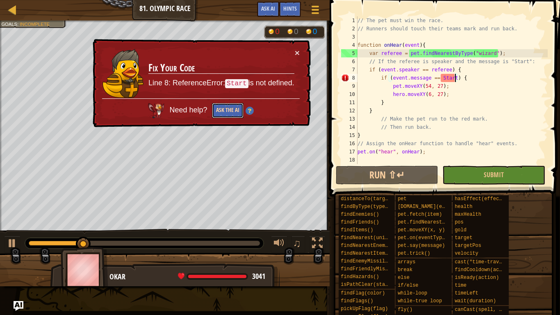
click at [227, 112] on button "Ask the AI" at bounding box center [228, 110] width 32 height 15
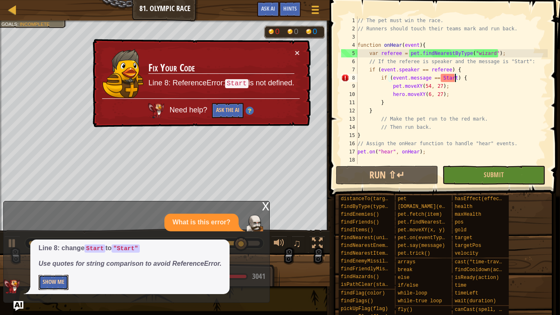
click at [54, 245] on button "Show Me" at bounding box center [54, 281] width 30 height 15
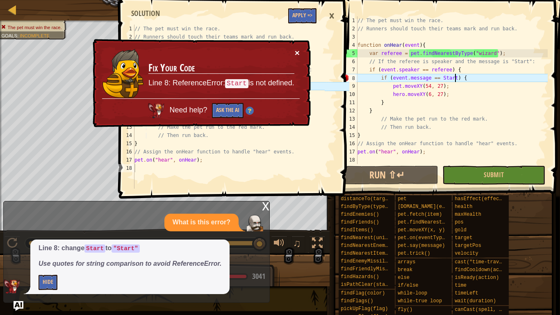
click at [297, 52] on button "×" at bounding box center [297, 52] width 5 height 9
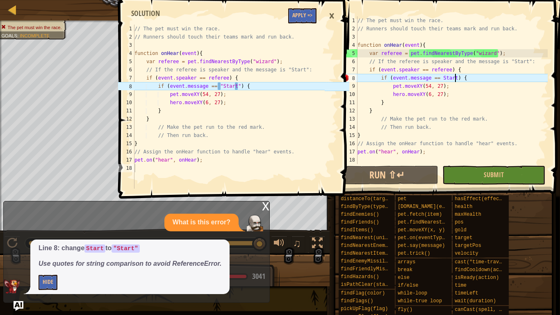
type textarea "// The pet must win the race."
click at [298, 27] on div "// The pet must win the race. // Runners should touch their teams [PERSON_NAME]…" at bounding box center [229, 115] width 192 height 180
click at [305, 17] on button "Apply =>" at bounding box center [302, 15] width 28 height 15
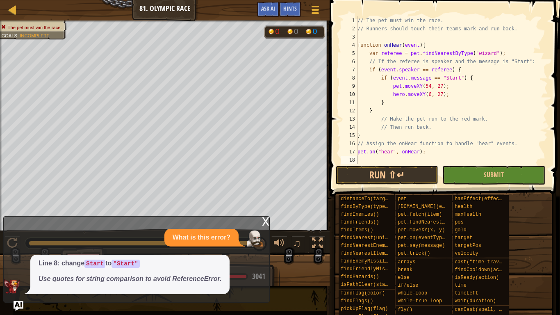
click at [263, 221] on div "x" at bounding box center [265, 220] width 7 height 8
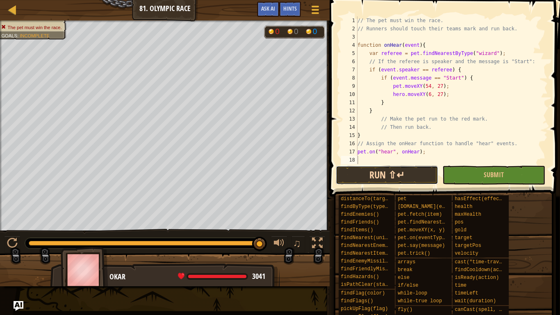
click at [398, 167] on button "Run ⇧↵" at bounding box center [387, 175] width 103 height 19
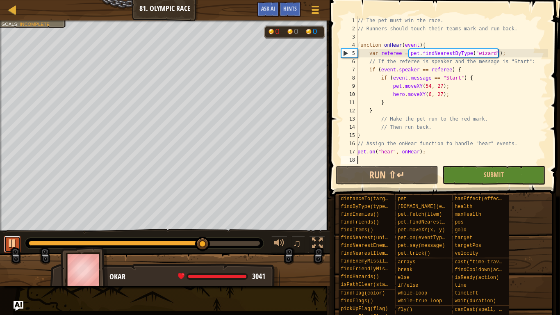
click at [20, 245] on button at bounding box center [12, 244] width 16 height 17
click at [402, 94] on div "// The pet must win the race. // Runners should touch their teams [PERSON_NAME]…" at bounding box center [452, 98] width 192 height 164
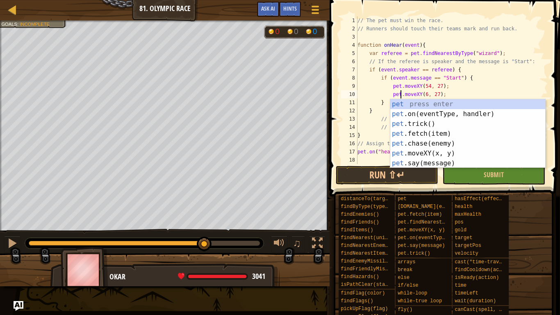
scroll to position [4, 7]
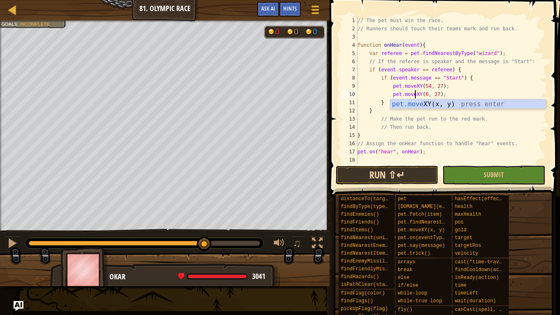
type textarea "pet.moveXY(6, 27);"
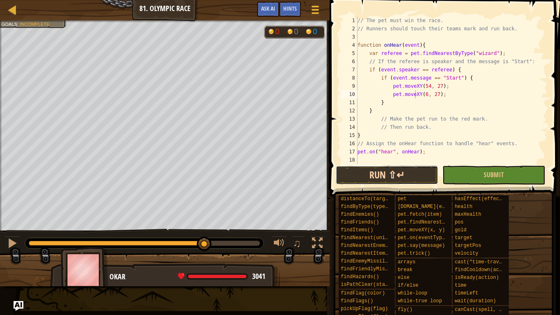
click at [390, 174] on button "Run ⇧↵" at bounding box center [387, 175] width 103 height 19
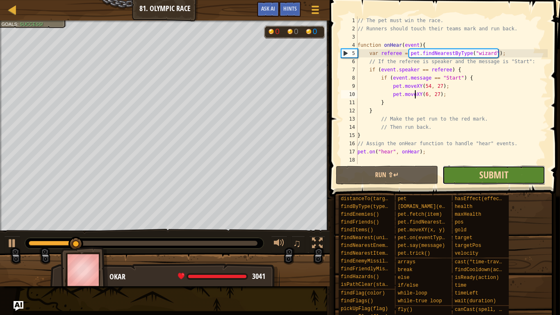
click at [506, 179] on span "Submit" at bounding box center [493, 174] width 29 height 13
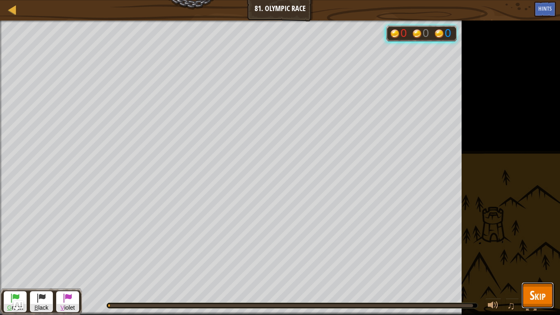
click at [539, 245] on button "Skip" at bounding box center [537, 295] width 32 height 26
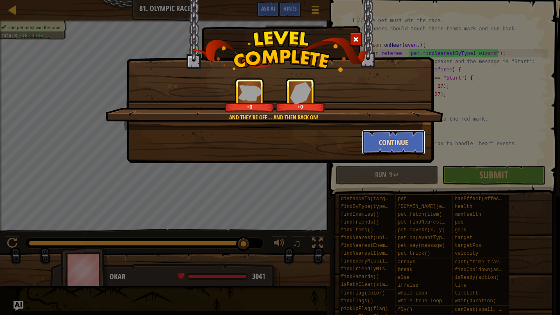
click at [370, 140] on button "Continue" at bounding box center [394, 142] width 64 height 25
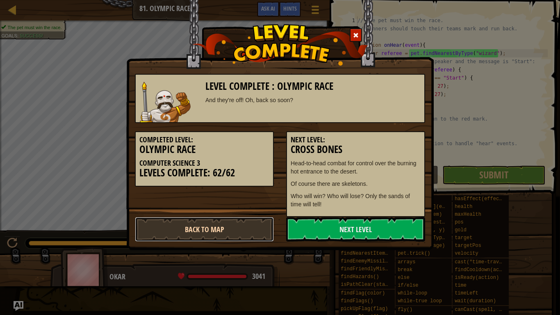
click at [199, 234] on link "Back to Map" at bounding box center [204, 229] width 139 height 25
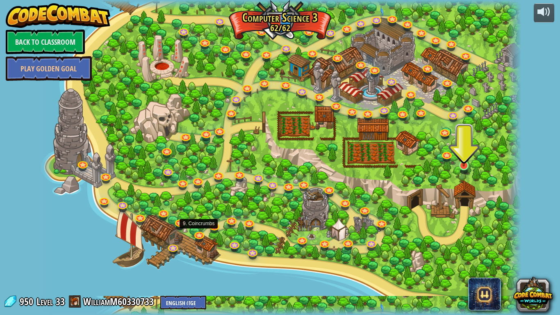
click at [458, 162] on img at bounding box center [463, 150] width 12 height 32
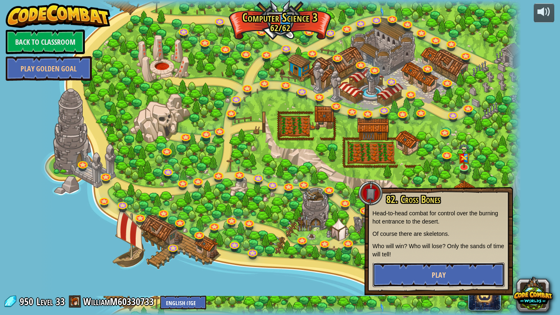
click at [409, 245] on button "Play" at bounding box center [438, 274] width 132 height 25
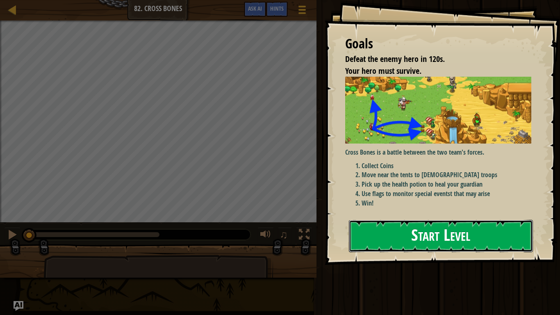
click at [403, 237] on button "Start Level" at bounding box center [441, 236] width 184 height 32
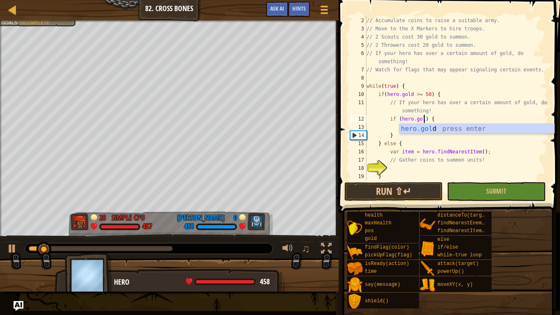
scroll to position [4, 9]
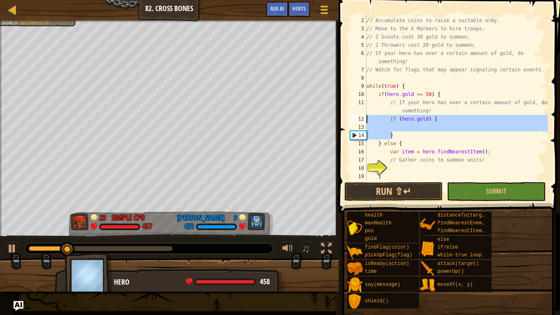
drag, startPoint x: 415, startPoint y: 133, endPoint x: 360, endPoint y: 121, distance: 56.7
click at [360, 121] on div "if ([DOMAIN_NAME]) { 2 3 4 5 6 7 8 9 10 11 12 13 14 15 16 17 18 19 20 // Accumu…" at bounding box center [447, 98] width 199 height 164
type textarea "if ([DOMAIN_NAME]) {"
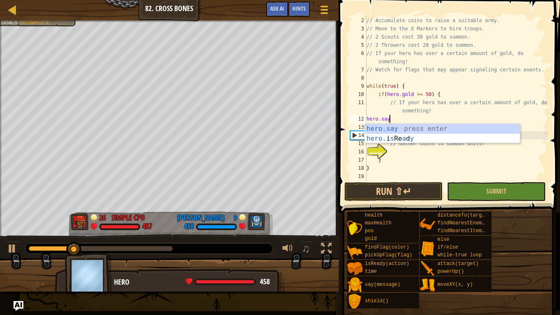
scroll to position [4, 3]
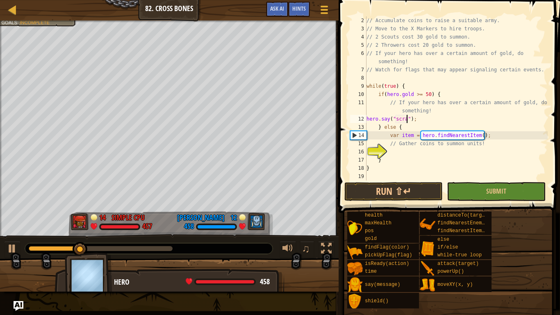
type textarea "hero.say("scram");"
drag, startPoint x: 424, startPoint y: 116, endPoint x: 360, endPoint y: 119, distance: 64.0
click at [360, 119] on div "hero.say("scram"); 2 3 4 5 6 7 8 9 10 11 12 13 14 15 16 17 18 19 // Accumulate …" at bounding box center [447, 98] width 199 height 164
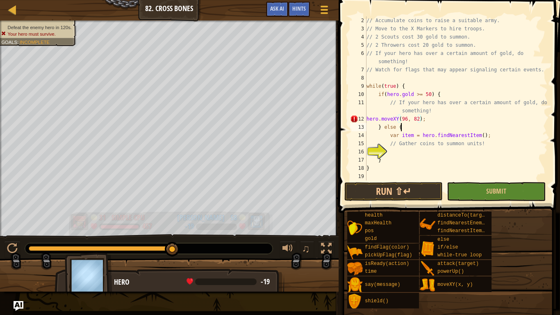
scroll to position [4, 5]
type textarea "// Gather coins to summon units!"
type textarea "}"
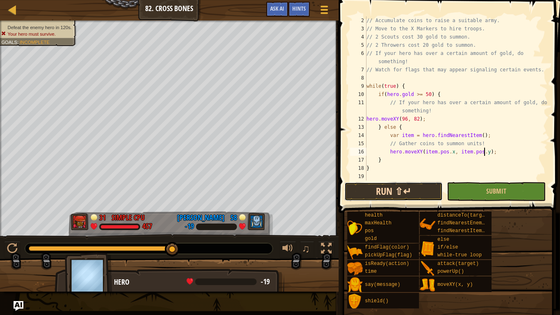
click at [365, 191] on button "Run ⇧↵" at bounding box center [393, 191] width 98 height 19
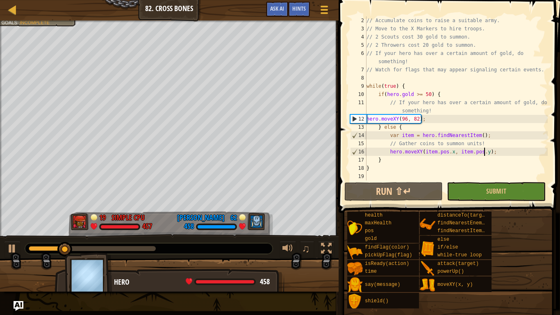
click at [417, 120] on div "// Accumulate coins to raise a suitable army. // Move to the X Markers to hire …" at bounding box center [456, 106] width 183 height 180
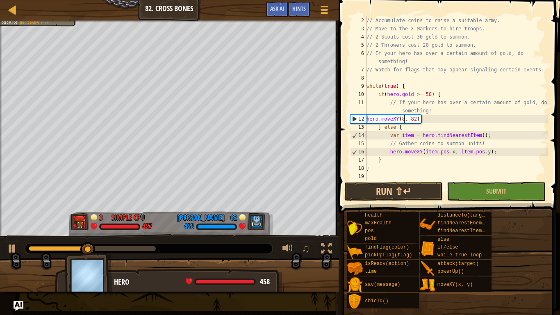
scroll to position [4, 6]
type textarea "hero.moveXY(81, 103);"
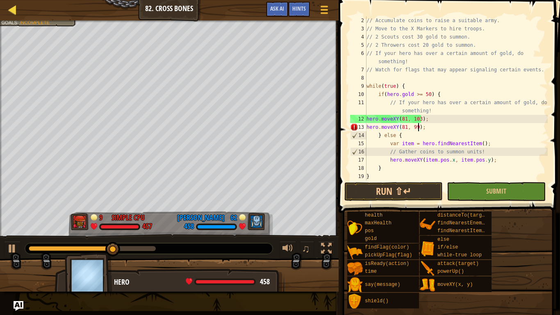
scroll to position [4, 7]
type textarea "hero.moveXY(81, 99);"
click at [370, 189] on button "Run ⇧↵" at bounding box center [393, 191] width 98 height 19
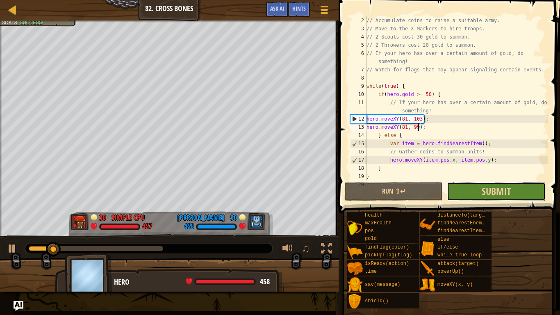
click at [462, 188] on button "Submit" at bounding box center [496, 191] width 98 height 19
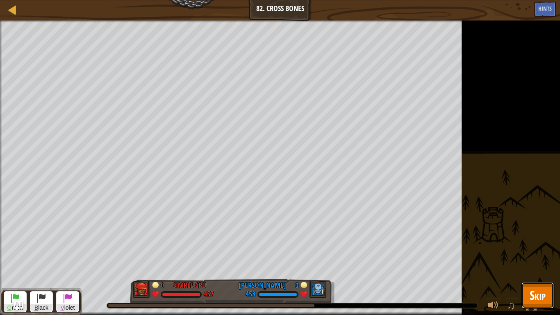
click at [544, 245] on span "Skip" at bounding box center [537, 294] width 16 height 17
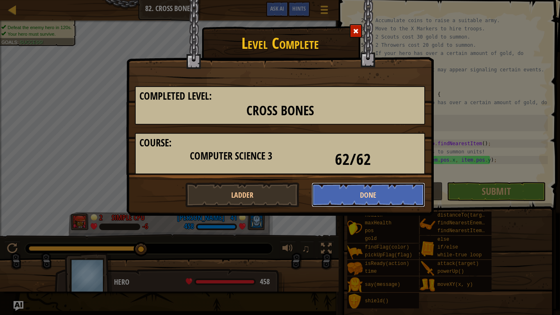
click at [318, 195] on button "Done" at bounding box center [368, 194] width 114 height 25
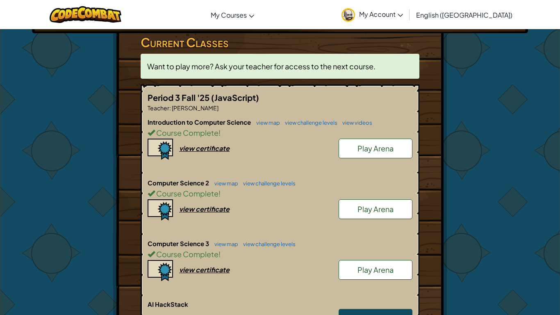
scroll to position [136, 0]
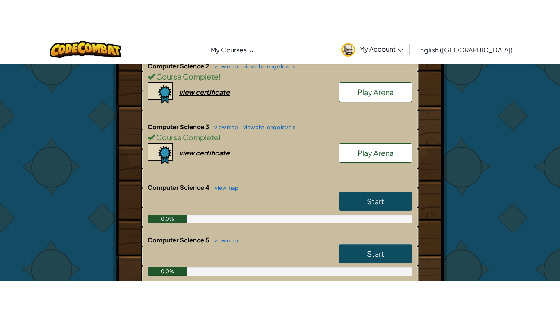
scroll to position [258, 0]
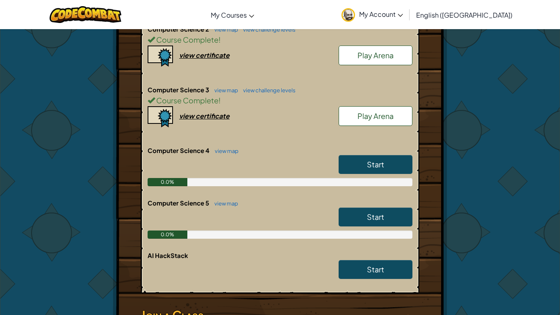
click at [375, 161] on span "Start" at bounding box center [375, 163] width 17 height 9
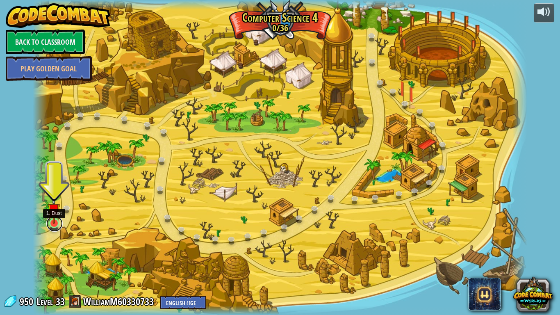
click at [50, 224] on link at bounding box center [54, 223] width 16 height 16
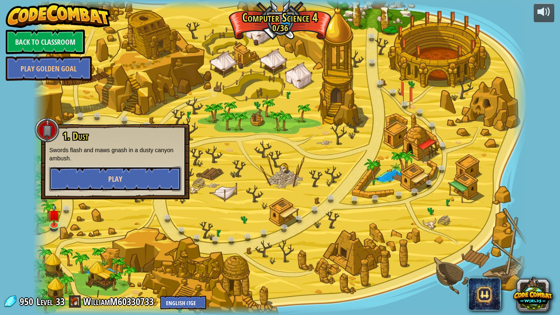
click at [110, 179] on span "Play" at bounding box center [115, 179] width 14 height 10
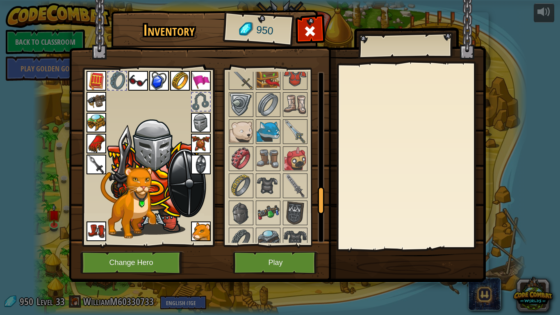
scroll to position [1000, 0]
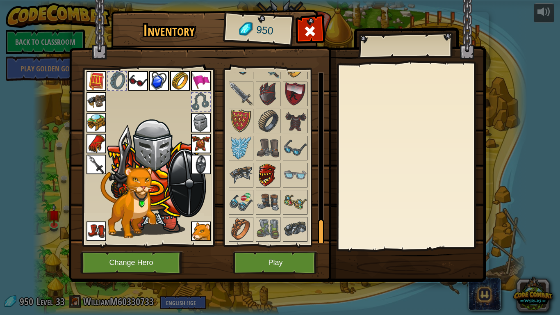
click at [263, 168] on img at bounding box center [267, 174] width 23 height 23
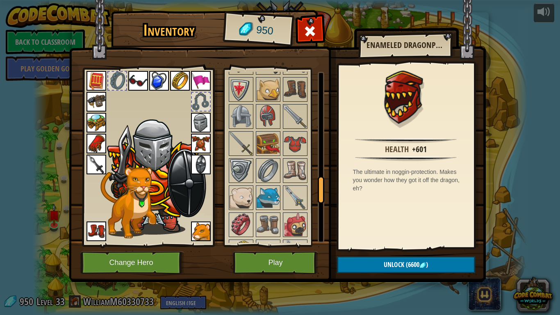
scroll to position [707, 0]
click at [263, 168] on img at bounding box center [267, 170] width 23 height 23
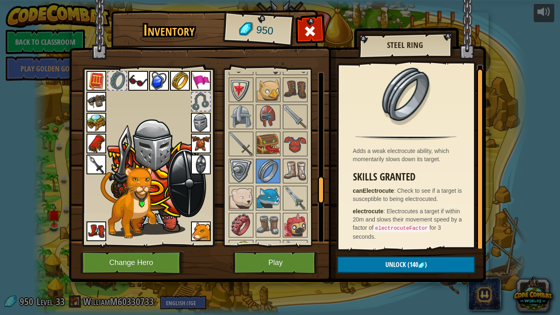
scroll to position [2, 0]
click at [265, 245] on button "Play" at bounding box center [276, 262] width 86 height 23
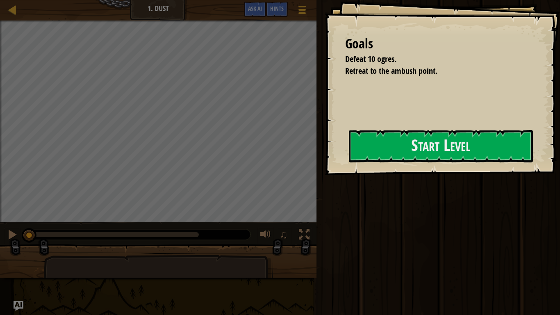
click at [324, 137] on div "Goals Defeat 10 ogres. Retreat to the ambush point. Start Level Error loading f…" at bounding box center [441, 87] width 235 height 175
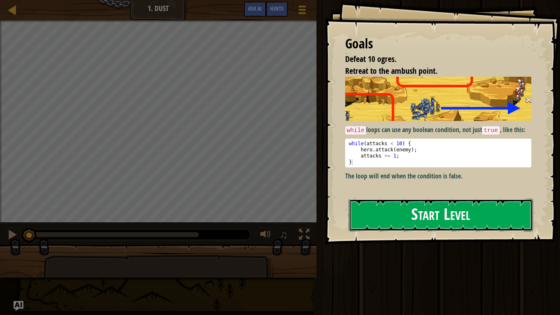
click at [435, 207] on button "Start Level" at bounding box center [441, 215] width 184 height 32
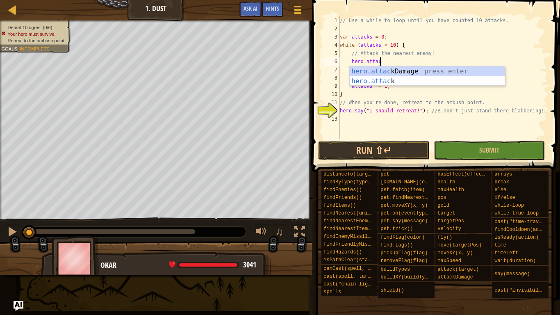
scroll to position [4, 6]
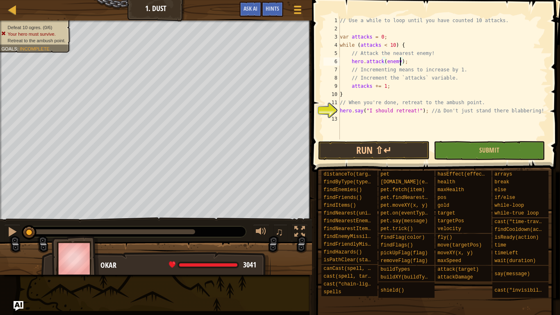
click at [450, 49] on div "// Use a while to loop until you have counted 10 attacks. var attacks = 0 ; whi…" at bounding box center [442, 85] width 209 height 139
type textarea "// Attack the nearest enemy!"
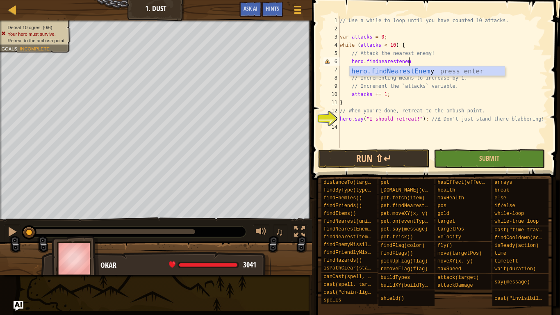
type textarea "hero.findnearestenemy"
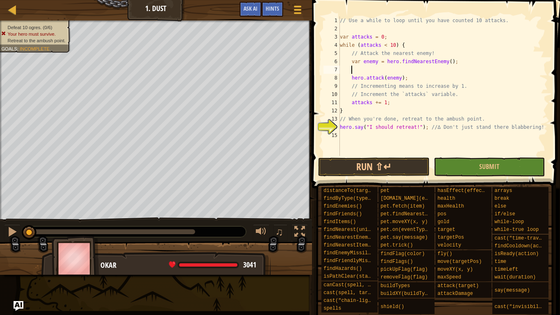
scroll to position [4, 0]
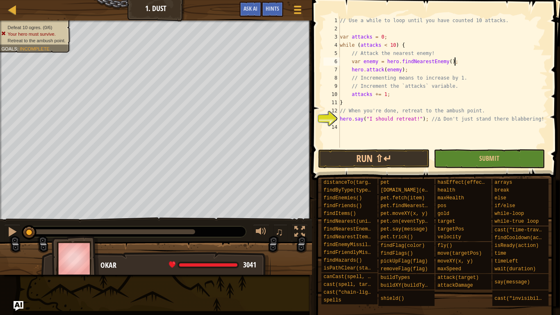
click at [422, 94] on div "// Use a while to loop until you have counted 10 attacks. var attacks = 0 ; whi…" at bounding box center [442, 89] width 209 height 147
click at [427, 122] on div "// Use a while to loop until you have counted 10 attacks. var attacks = 0 ; whi…" at bounding box center [442, 89] width 209 height 147
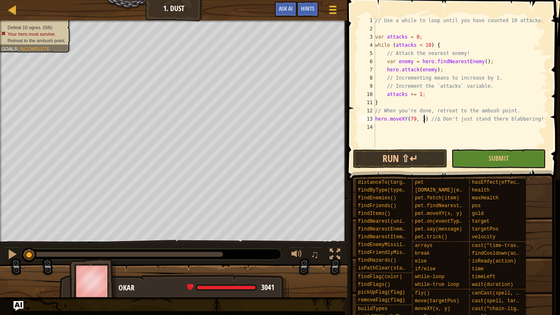
scroll to position [4, 8]
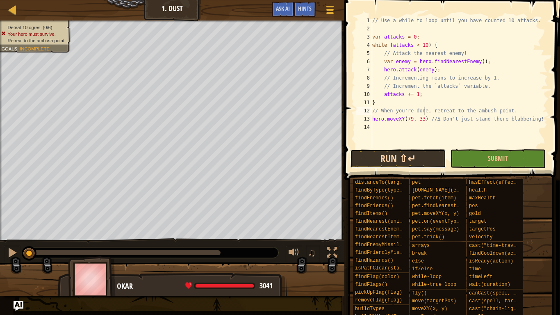
click at [365, 152] on button "Run ⇧↵" at bounding box center [397, 158] width 95 height 19
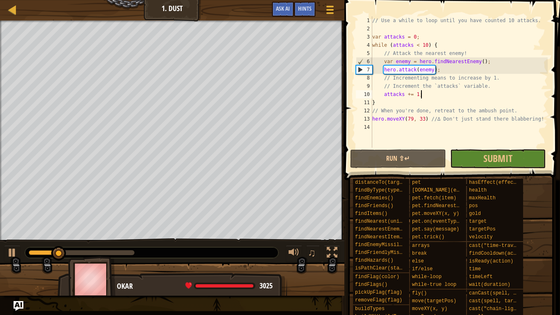
click at [431, 92] on div "// Use a while to loop until you have counted 10 attacks. var attacks = 0 ; whi…" at bounding box center [458, 89] width 177 height 147
type textarea "attacks += 1;"
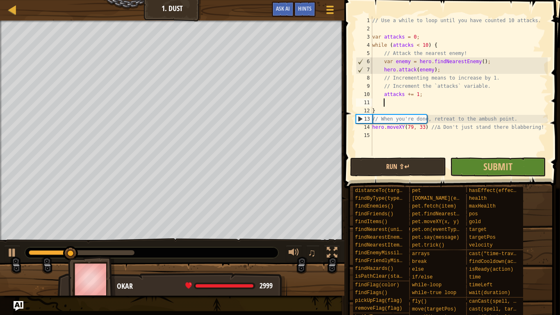
type textarea "f"
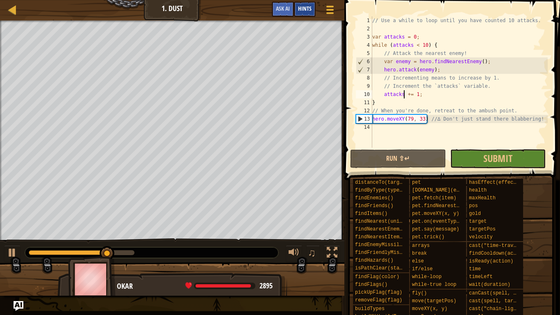
type textarea "attacks += 1;"
click at [310, 12] on div "Hints" at bounding box center [305, 9] width 22 height 15
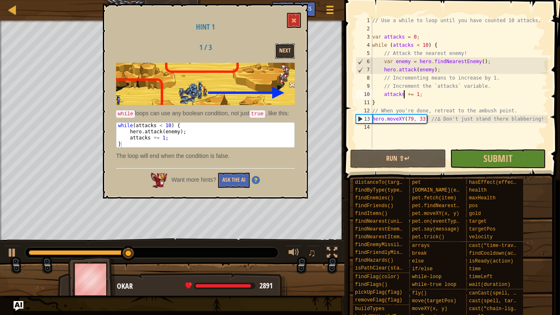
click at [288, 49] on button "Next" at bounding box center [285, 50] width 20 height 15
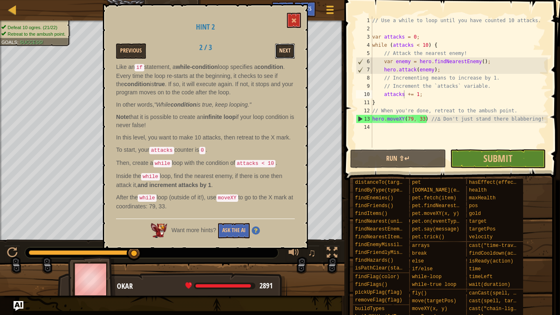
click at [283, 49] on button "Next" at bounding box center [285, 50] width 20 height 15
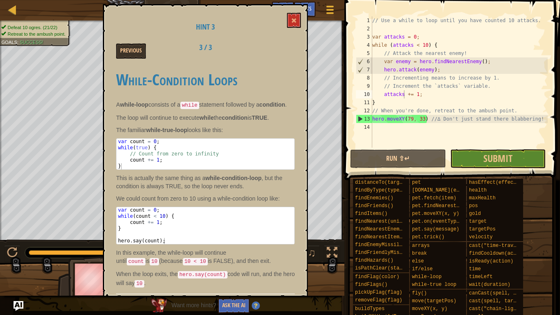
scroll to position [9, 0]
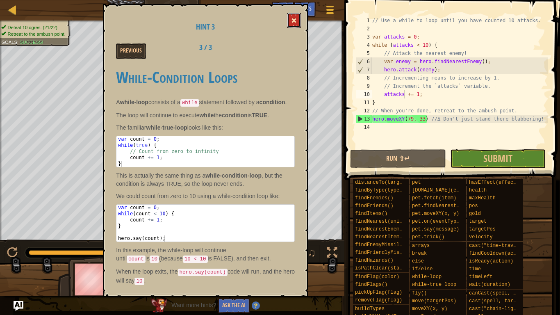
click at [289, 21] on button at bounding box center [294, 20] width 14 height 15
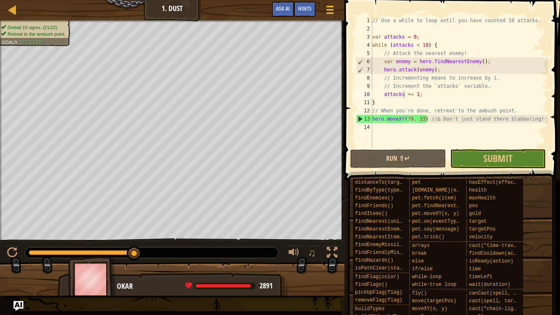
click at [426, 98] on div "// Use a while to loop until you have counted 10 attacks. var attacks = 0 ; whi…" at bounding box center [458, 89] width 177 height 147
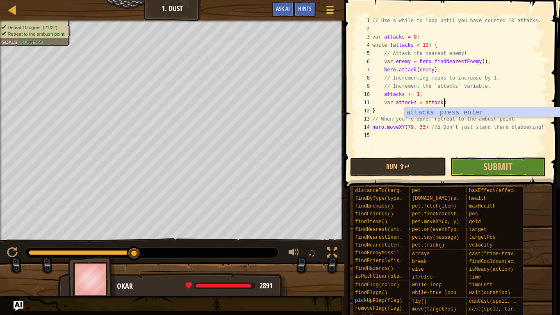
scroll to position [4, 10]
click at [383, 92] on div "// Use a while to loop until you have counted 10 attacks. var attacks = 0 ; whi…" at bounding box center [458, 94] width 177 height 156
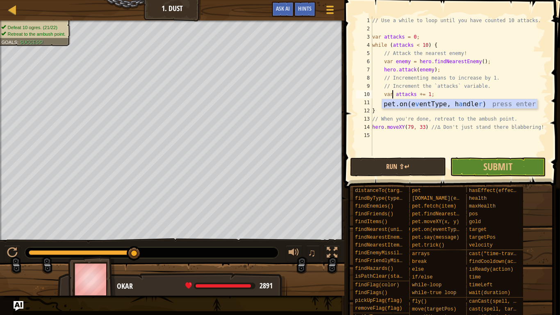
scroll to position [4, 3]
click at [392, 92] on div "// Use a while to loop until you have counted 10 attacks. var attacks = 0 ; whi…" at bounding box center [458, 94] width 177 height 156
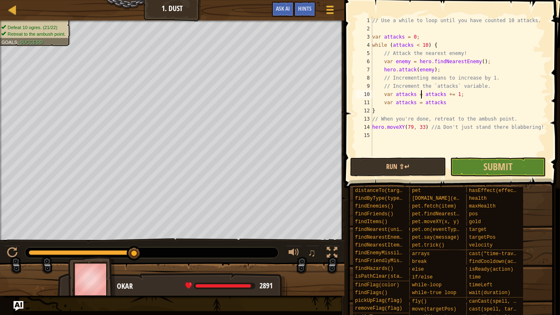
scroll to position [4, 7]
drag, startPoint x: 459, startPoint y: 104, endPoint x: 349, endPoint y: 102, distance: 110.2
click at [349, 102] on div "var attacks = attacks += 1; 1 2 3 4 5 6 7 8 9 10 11 12 13 14 15 // Use a while …" at bounding box center [451, 110] width 218 height 212
type textarea "var attacks = attacks"
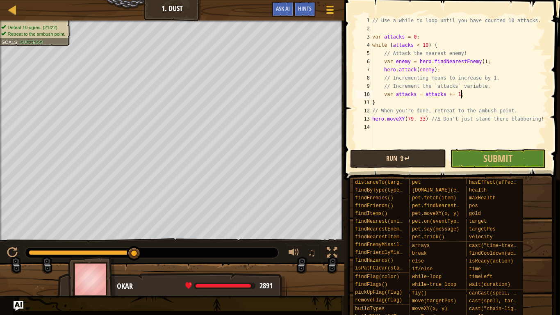
type textarea "var attacks = attacks += 1;"
click at [385, 155] on button "Run ⇧↵" at bounding box center [397, 158] width 95 height 19
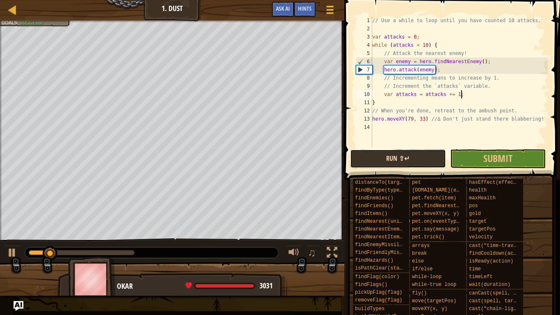
click at [439, 152] on button "Run ⇧↵" at bounding box center [397, 158] width 95 height 19
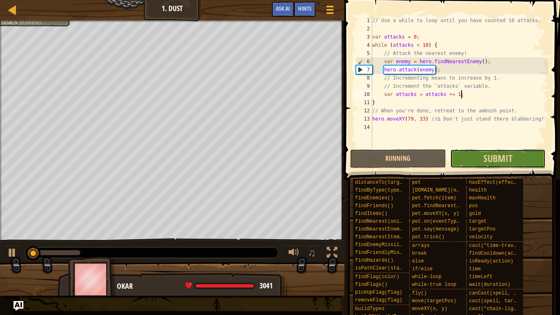
click at [463, 158] on button "Submit" at bounding box center [497, 158] width 95 height 19
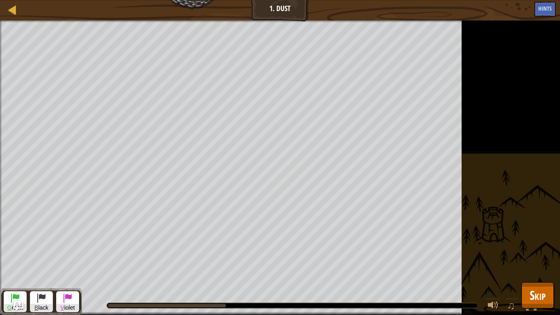
click at [526, 245] on div "Defeat 10 ogres. (21/22) Retreat to the ambush point. Goals : Running... G reen…" at bounding box center [280, 167] width 560 height 294
click at [528, 245] on button "Skip" at bounding box center [537, 295] width 32 height 26
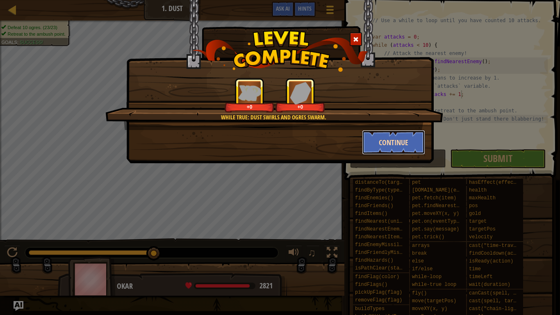
click at [376, 144] on button "Continue" at bounding box center [394, 142] width 64 height 25
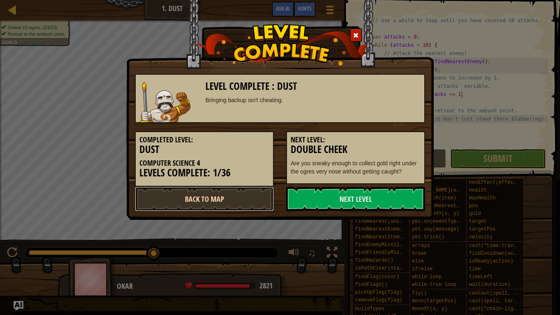
click at [228, 199] on link "Back to Map" at bounding box center [204, 198] width 139 height 25
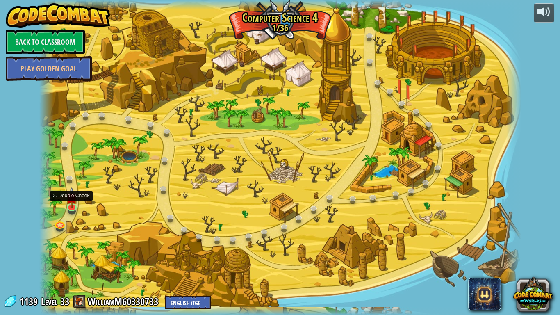
click at [72, 200] on img at bounding box center [72, 197] width 12 height 21
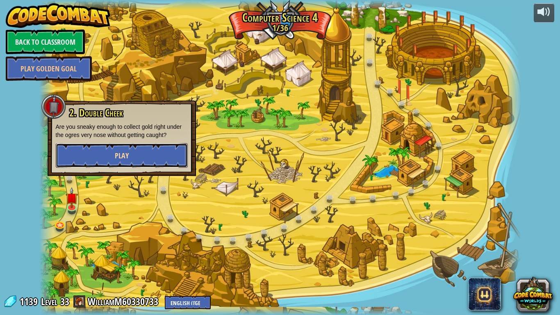
click at [100, 161] on button "Play" at bounding box center [122, 155] width 132 height 25
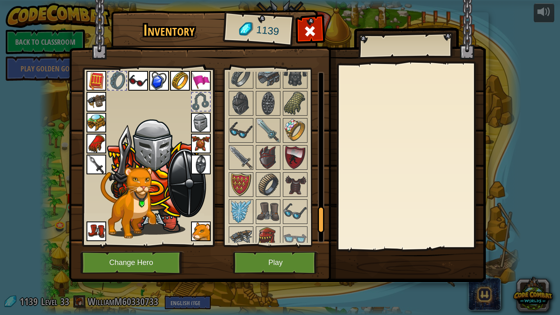
scroll to position [932, 0]
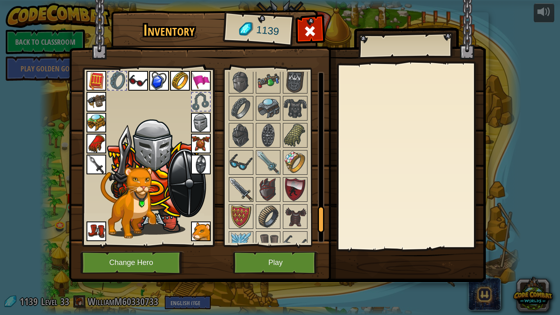
click at [248, 195] on img at bounding box center [240, 189] width 23 height 23
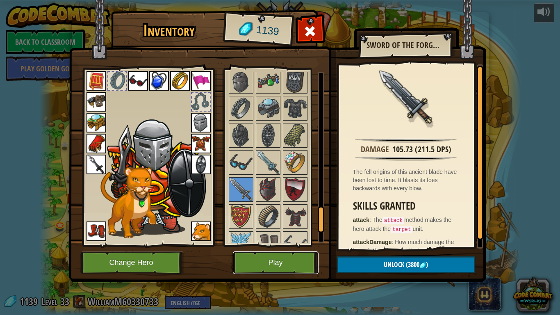
click at [312, 245] on button "Play" at bounding box center [276, 262] width 86 height 23
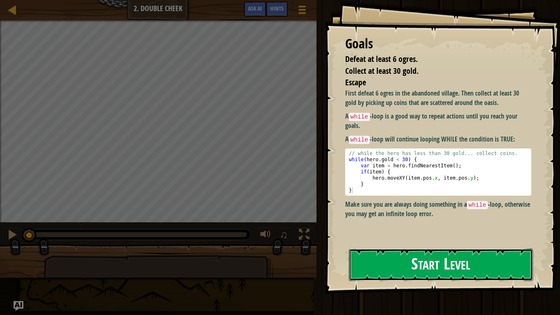
click at [404, 245] on button "Start Level" at bounding box center [441, 264] width 184 height 32
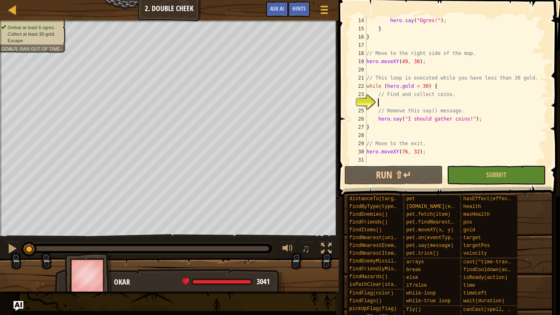
scroll to position [107, 0]
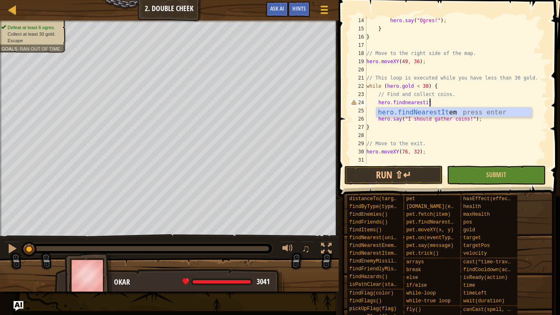
type textarea "hero.findnearestitem"
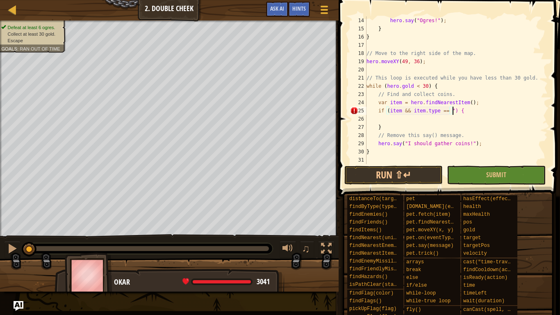
scroll to position [4, 13]
type textarea "if (item && item.type == "coin") {"
type textarea "}"
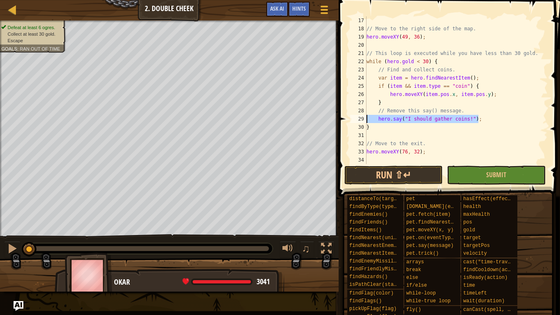
drag, startPoint x: 490, startPoint y: 120, endPoint x: 356, endPoint y: 120, distance: 133.1
click at [356, 120] on div "} 17 18 19 20 21 22 23 24 25 26 27 28 29 30 31 32 33 34 // Move to the right si…" at bounding box center [447, 89] width 199 height 147
type textarea "hero.say("I should gather coins!");"
type textarea "// Remove this say() message."
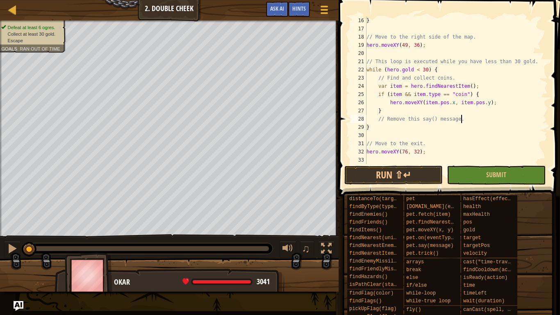
scroll to position [123, 0]
click at [384, 133] on div "} // Move to the right side of the map. hero . moveXY ( 49 , 36 ) ; // This loo…" at bounding box center [456, 98] width 183 height 164
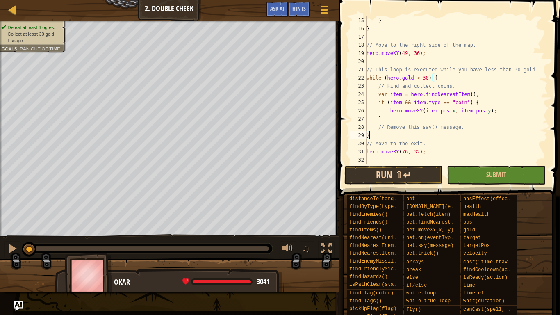
type textarea "}"
click at [382, 175] on button "Run ⇧↵" at bounding box center [393, 175] width 98 height 19
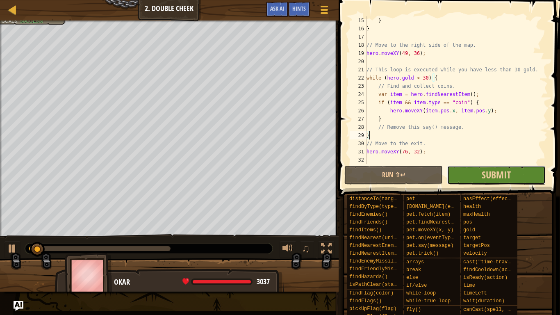
click at [455, 172] on button "Submit" at bounding box center [496, 175] width 98 height 19
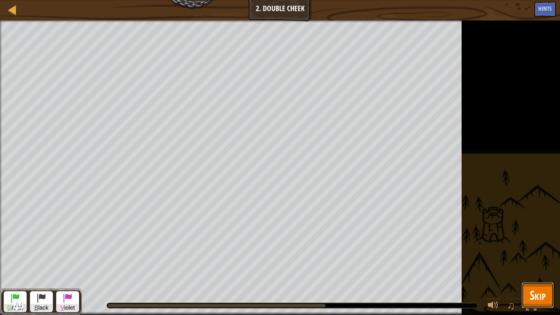
click at [527, 245] on button "Skip" at bounding box center [537, 295] width 32 height 26
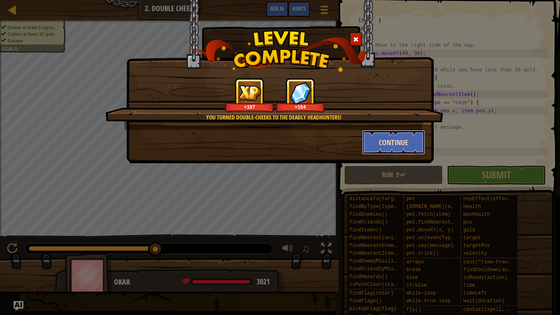
click at [366, 130] on button "Continue" at bounding box center [394, 142] width 64 height 25
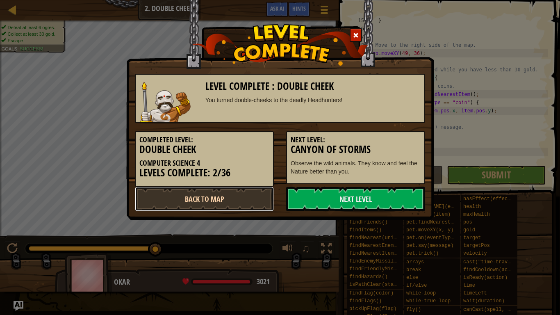
click at [245, 193] on link "Back to Map" at bounding box center [204, 198] width 139 height 25
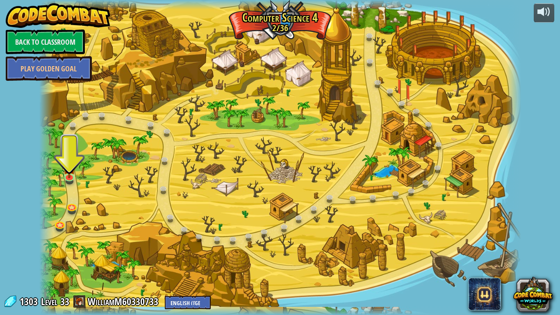
click at [61, 184] on div at bounding box center [279, 157] width 481 height 315
click at [51, 167] on div at bounding box center [46, 157] width 14 height 315
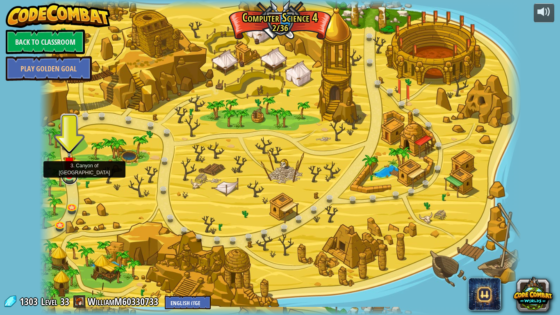
click at [70, 180] on link at bounding box center [69, 176] width 16 height 16
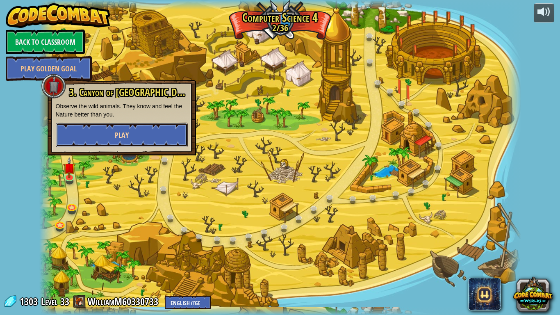
click at [126, 136] on span "Play" at bounding box center [122, 135] width 14 height 10
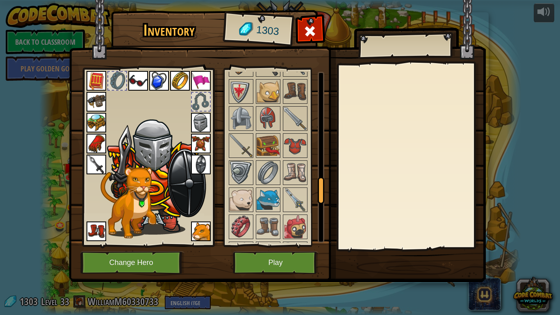
scroll to position [1009, 0]
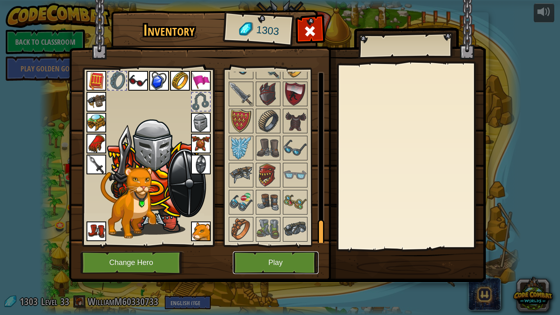
click at [293, 245] on button "Play" at bounding box center [276, 262] width 86 height 23
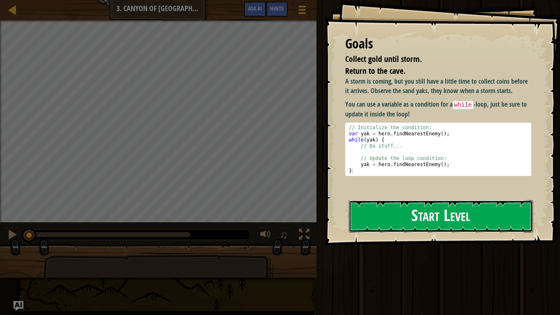
click at [400, 202] on button "Start Level" at bounding box center [441, 216] width 184 height 32
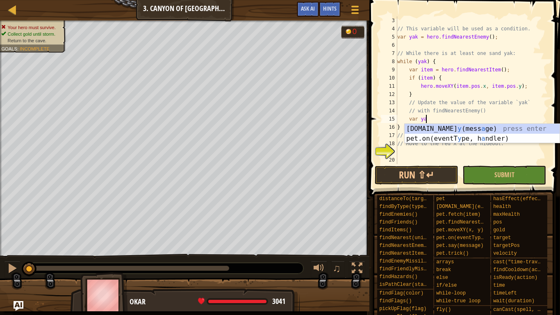
scroll to position [4, 4]
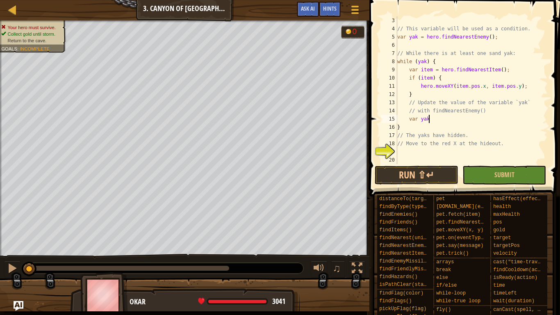
click at [515, 120] on div "// This variable will be used as a condition. var yak = hero . findNearestEnemy…" at bounding box center [471, 98] width 152 height 164
click at [500, 108] on div "// This variable will be used as a condition. var yak = hero . findNearestEnemy…" at bounding box center [471, 98] width 152 height 164
type textarea "// with findNearestEnemy()"
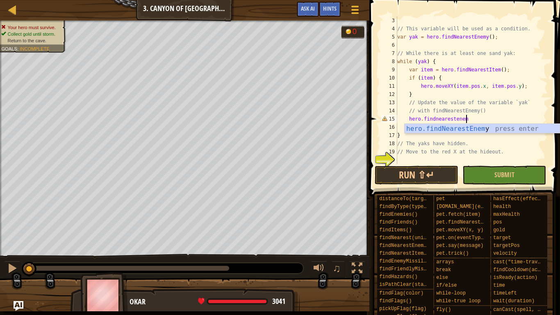
type textarea "hero.findnearestenemy"
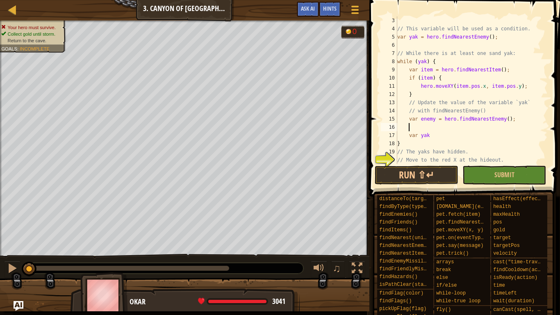
scroll to position [4, 1]
type textarea "var yak"
click at [496, 123] on div "// This variable will be used as a condition. var yak = hero . findNearestEnemy…" at bounding box center [471, 98] width 152 height 164
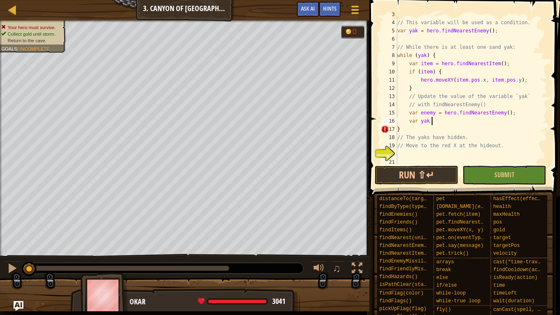
scroll to position [24, 0]
type textarea "var yak"
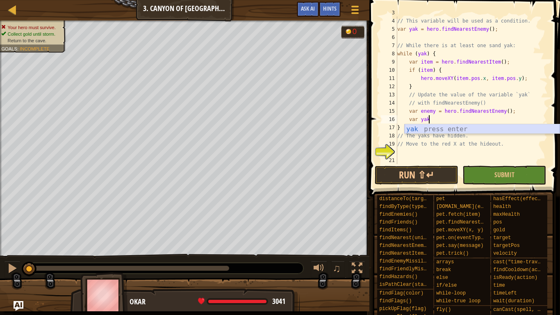
scroll to position [4, 4]
click at [411, 150] on div "// This variable will be used as a condition. var yak = hero . findNearestEnemy…" at bounding box center [471, 91] width 152 height 164
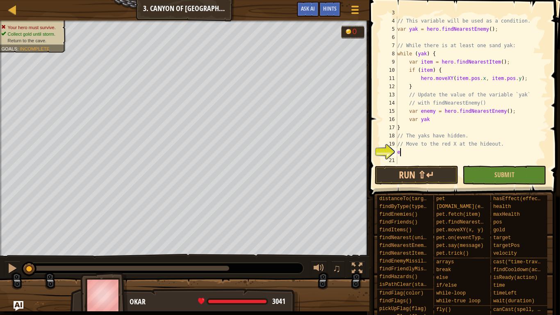
scroll to position [4, 0]
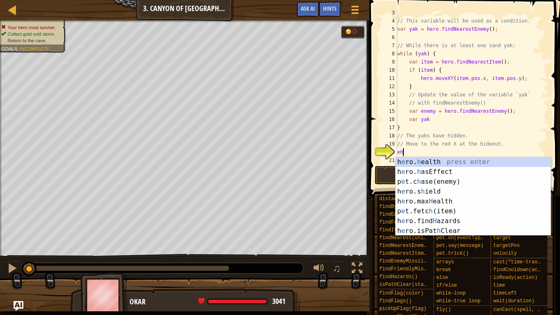
type textarea "e"
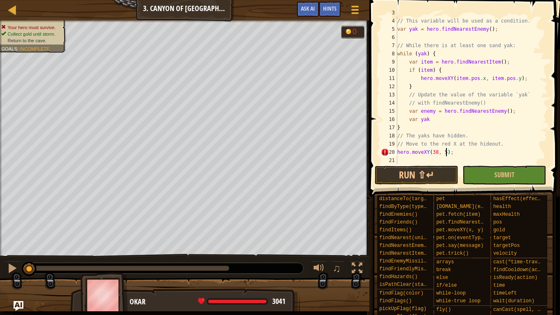
scroll to position [4, 7]
click at [415, 171] on button "Run ⇧↵" at bounding box center [416, 175] width 84 height 19
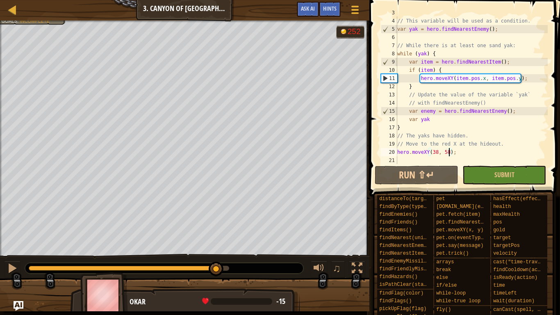
drag, startPoint x: 57, startPoint y: 270, endPoint x: 216, endPoint y: 311, distance: 164.4
click at [216, 245] on div "Map Computer Science 4 3. Canyon of Storms Game Menu Done Hints Ask AI 1 הההההה…" at bounding box center [280, 157] width 560 height 315
click at [433, 125] on div "// This variable will be used as a condition. var yak = hero . findNearestEnemy…" at bounding box center [471, 91] width 152 height 164
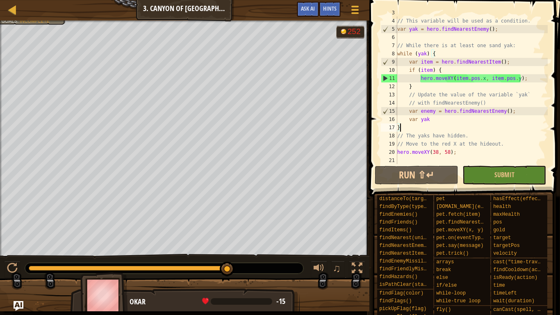
click at [435, 120] on div "// This variable will be used as a condition. var yak = hero . findNearestEnemy…" at bounding box center [471, 91] width 152 height 164
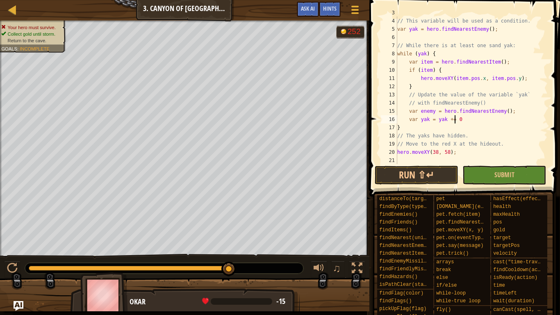
scroll to position [4, 8]
click at [407, 173] on button "Run ⇧↵" at bounding box center [416, 175] width 84 height 19
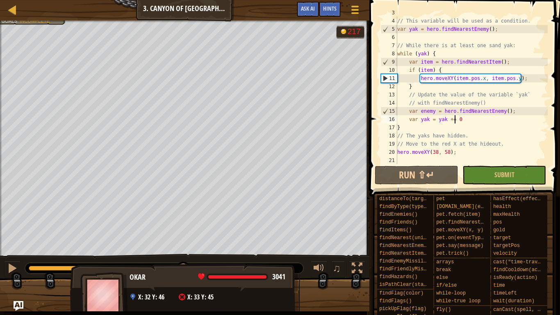
drag, startPoint x: 45, startPoint y: 267, endPoint x: 160, endPoint y: 292, distance: 118.1
click at [160, 245] on div "Your hero must survive. Collect gold until storm. Return to the cave. Goals : I…" at bounding box center [280, 165] width 560 height 290
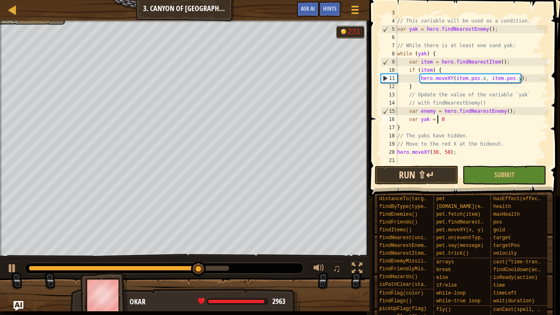
type textarea "var yak = 0"
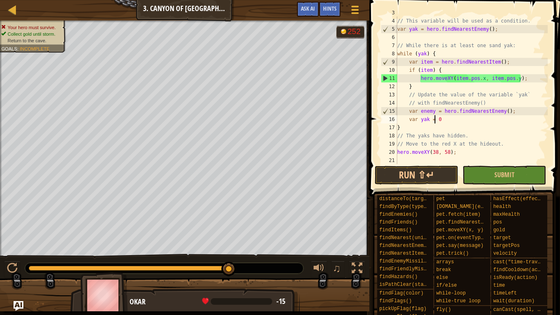
scroll to position [0, 0]
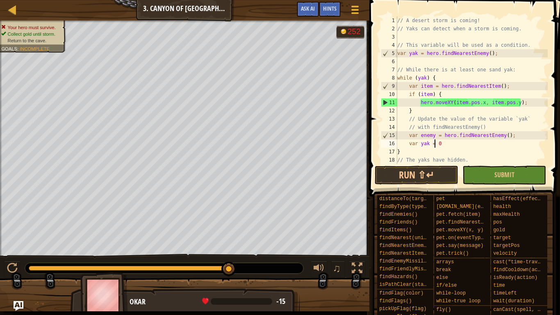
click at [447, 39] on div "// A desert storm is coming! // Yaks can detect when a storm is coming. // This…" at bounding box center [471, 98] width 152 height 164
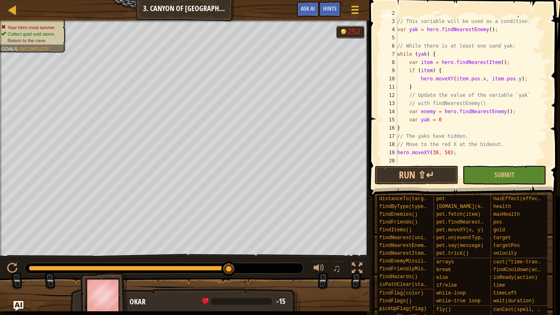
scroll to position [16, 0]
click at [431, 113] on div "// This variable will be used as a condition. var yak = hero . findNearestEnemy…" at bounding box center [471, 98] width 152 height 164
click at [429, 178] on button "Run ⇧↵" at bounding box center [416, 175] width 84 height 19
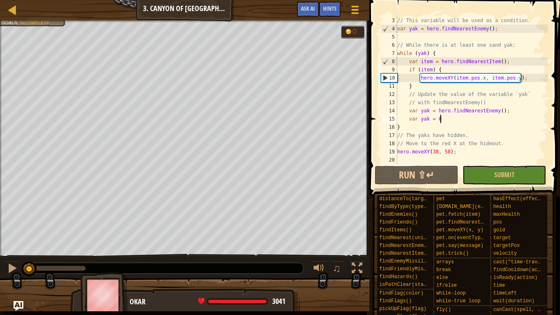
drag, startPoint x: 49, startPoint y: 268, endPoint x: 3, endPoint y: 285, distance: 49.2
click at [3, 245] on div "Collect gold until storm. Return to the cave. Goals : Incomplete G reen B lack …" at bounding box center [280, 165] width 560 height 290
click at [10, 245] on div at bounding box center [12, 268] width 11 height 11
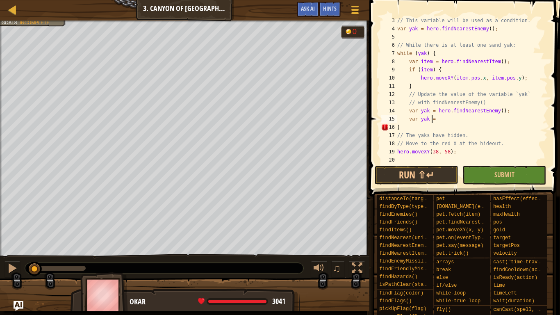
scroll to position [4, 5]
click at [433, 120] on div "// This variable will be used as a condition. var yak = hero . findNearestEnemy…" at bounding box center [471, 98] width 152 height 164
click at [436, 116] on div "// This variable will be used as a condition. var yak = hero . findNearestEnemy…" at bounding box center [471, 98] width 152 height 164
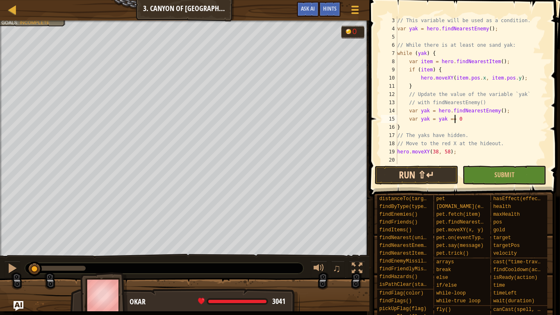
type textarea "var yak = yak == 0"
click at [430, 179] on button "Run ⇧↵" at bounding box center [416, 175] width 84 height 19
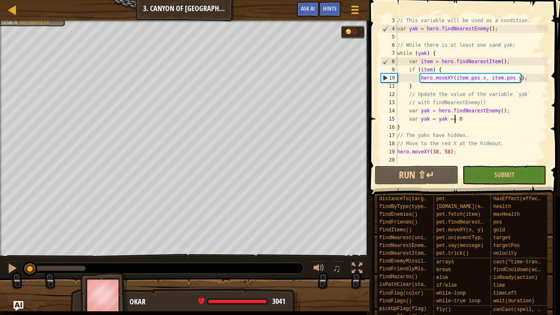
drag, startPoint x: 43, startPoint y: 266, endPoint x: 30, endPoint y: 281, distance: 20.0
click at [30, 245] on div "Collect gold until storm. Return to the cave. Goals : Incomplete G reen B lack …" at bounding box center [280, 165] width 560 height 290
click at [10, 245] on div at bounding box center [12, 268] width 11 height 11
click at [363, 119] on div "Map Computer Science 4 3. Canyon of Storms Game Menu Done Hints Ask AI 1 הההההה…" at bounding box center [280, 157] width 560 height 315
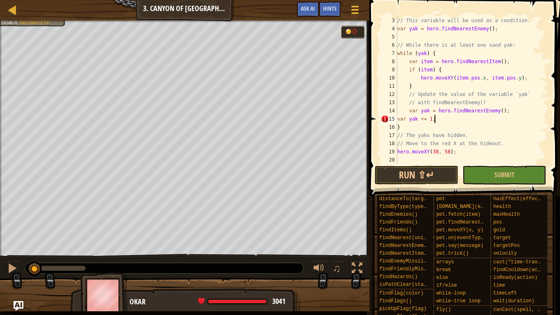
scroll to position [4, 5]
click at [407, 123] on div "// This variable will be used as a condition. var yak = hero . findNearestEnemy…" at bounding box center [471, 98] width 152 height 164
click at [407, 120] on div "// This variable will be used as a condition. var yak = hero . findNearestEnemy…" at bounding box center [471, 98] width 152 height 164
type textarea "var yak = yak += 1;"
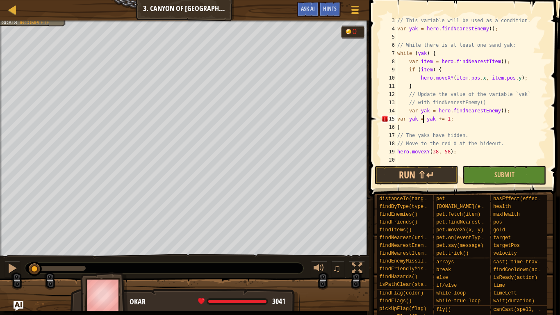
scroll to position [4, 4]
click at [440, 161] on div "// This variable will be used as a condition. var yak = hero . findNearestEnemy…" at bounding box center [471, 98] width 152 height 164
click at [436, 169] on button "Run ⇧↵" at bounding box center [416, 175] width 84 height 19
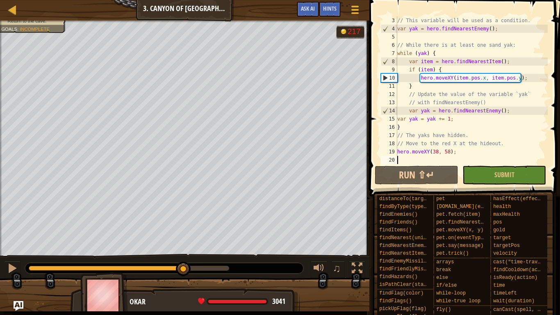
drag, startPoint x: 43, startPoint y: 265, endPoint x: 143, endPoint y: 282, distance: 101.4
click at [143, 245] on div "Your hero must survive. Collect gold until storm. Return to the cave. Goals : I…" at bounding box center [280, 165] width 560 height 290
click at [16, 245] on div at bounding box center [12, 268] width 11 height 11
click at [439, 120] on div "// This variable will be used as a condition. var yak = hero . findNearestEnemy…" at bounding box center [471, 98] width 152 height 164
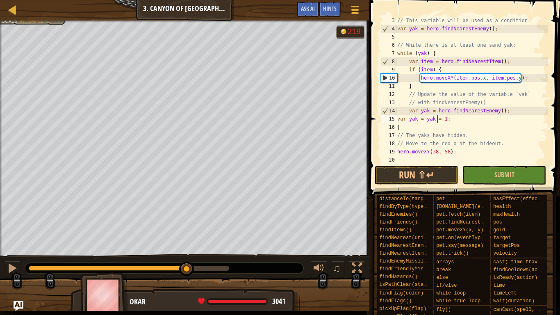
scroll to position [4, 6]
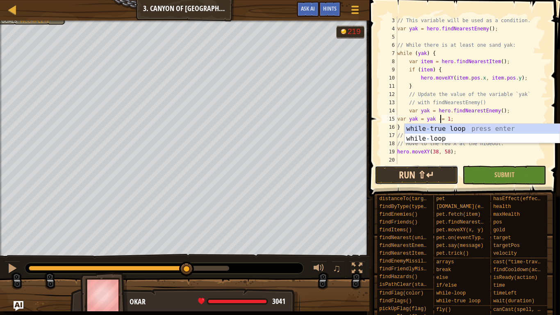
click at [381, 174] on button "Run ⇧↵" at bounding box center [416, 175] width 84 height 19
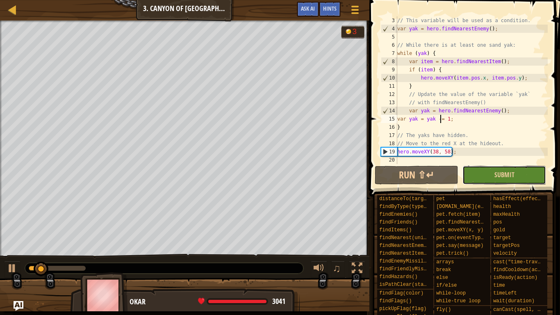
click at [465, 177] on button "Submit" at bounding box center [504, 175] width 84 height 19
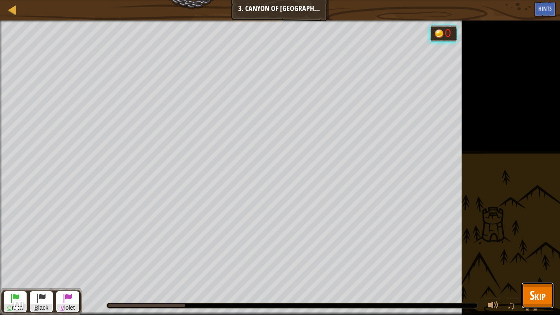
click at [528, 245] on button "Skip" at bounding box center [537, 295] width 32 height 26
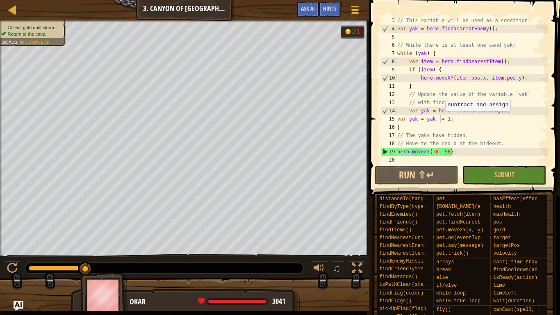
click at [440, 119] on div "// This variable will be used as a condition. var yak = hero . findNearestEnemy…" at bounding box center [471, 98] width 152 height 164
drag, startPoint x: 452, startPoint y: 118, endPoint x: 424, endPoint y: 122, distance: 28.2
click at [424, 122] on div "// This variable will be used as a condition. var yak = hero . findNearestEnemy…" at bounding box center [471, 98] width 152 height 164
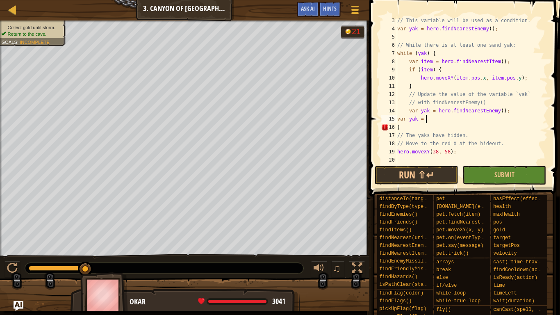
scroll to position [0, 0]
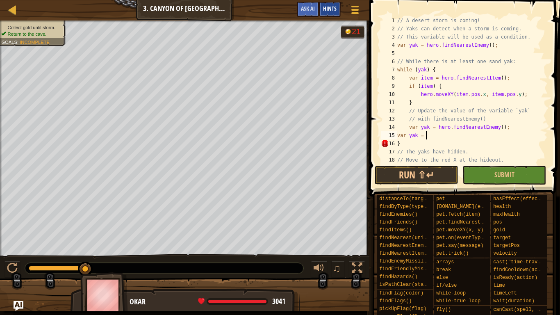
click at [340, 11] on div "Hints" at bounding box center [330, 9] width 22 height 15
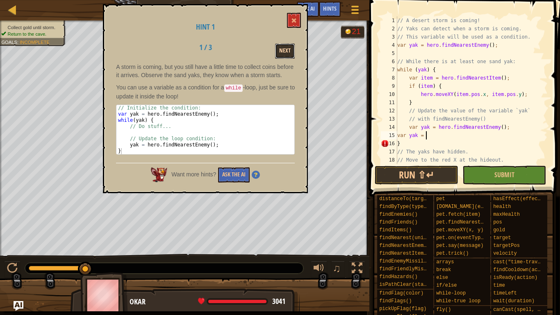
click at [287, 49] on button "Next" at bounding box center [285, 50] width 20 height 15
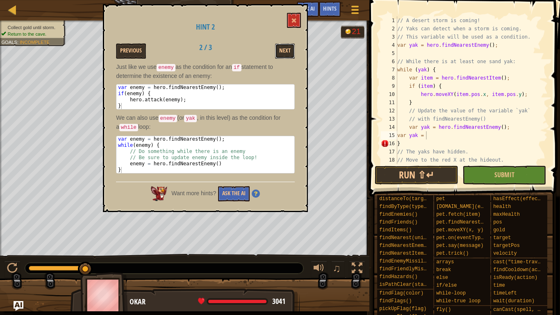
click at [287, 49] on button "Next" at bounding box center [285, 50] width 20 height 15
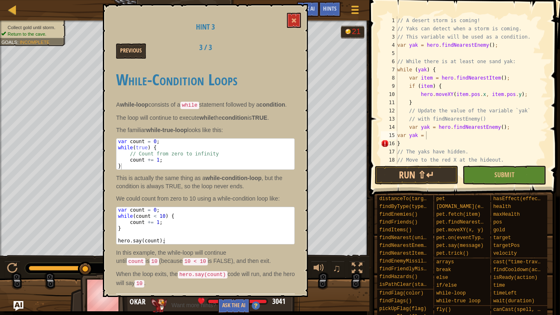
click at [438, 134] on div "// A desert storm is coming! // Yaks can detect when a storm is coming. // This…" at bounding box center [471, 98] width 152 height 164
type textarea "hero.moveXY(38, 58);"
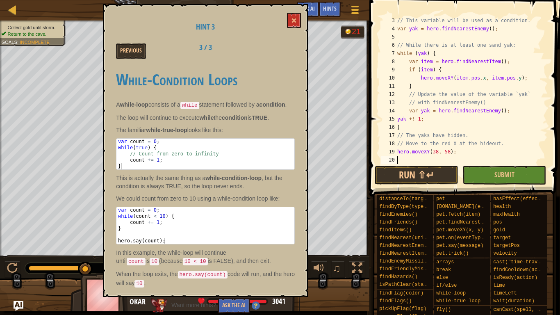
scroll to position [9, 0]
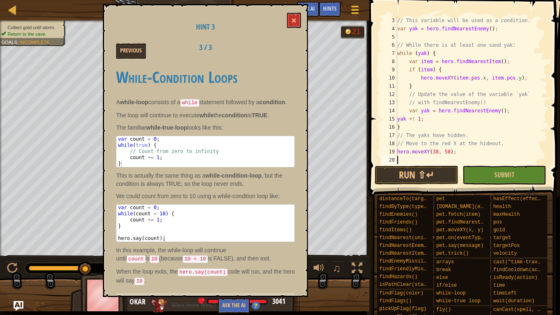
click at [411, 121] on div "// This variable will be used as a condition. var yak = hero . findNearestEnemy…" at bounding box center [471, 98] width 152 height 164
click at [416, 170] on button "Run ⇧↵" at bounding box center [416, 175] width 84 height 19
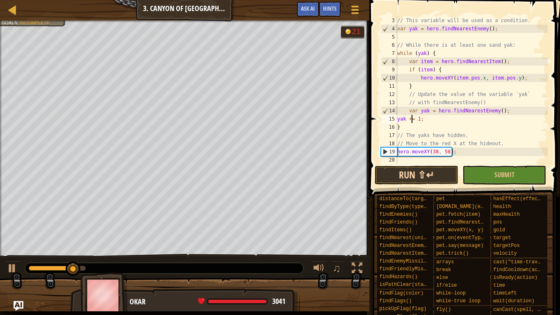
type textarea "yak += 1;"
click at [420, 173] on button "Run ⇧↵" at bounding box center [416, 175] width 84 height 19
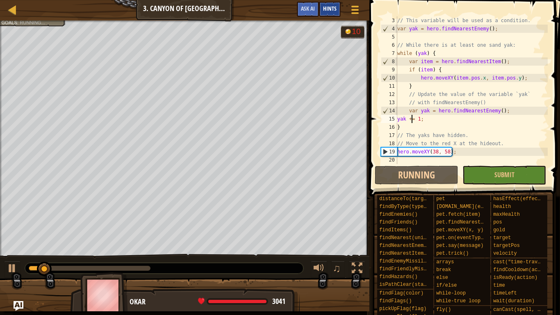
click at [326, 9] on span "Hints" at bounding box center [330, 9] width 14 height 8
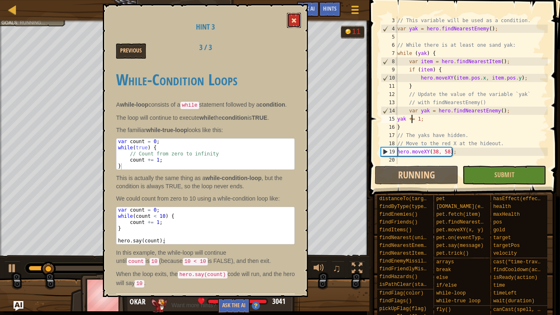
click at [295, 16] on button at bounding box center [294, 20] width 14 height 15
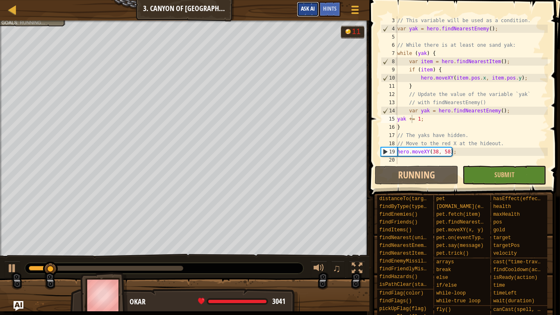
click at [308, 6] on span "Ask AI" at bounding box center [308, 9] width 14 height 8
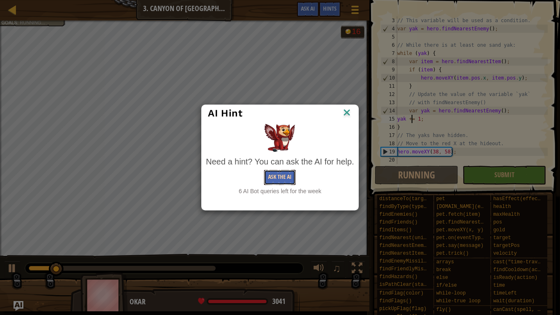
click at [274, 175] on button "Ask the AI" at bounding box center [280, 177] width 32 height 15
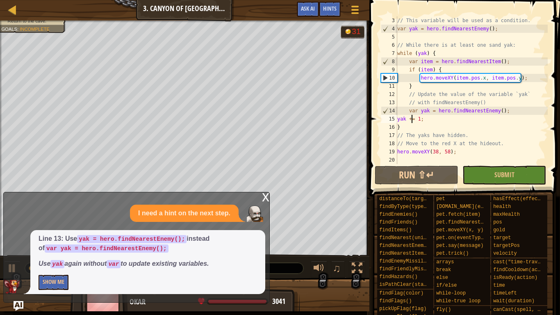
click at [29, 245] on div "Line 13: Use yak = hero.findNearestEnemy(); instead of var yak = hero.findNeare…" at bounding box center [134, 262] width 261 height 64
click at [50, 245] on button "Show Me" at bounding box center [54, 281] width 30 height 15
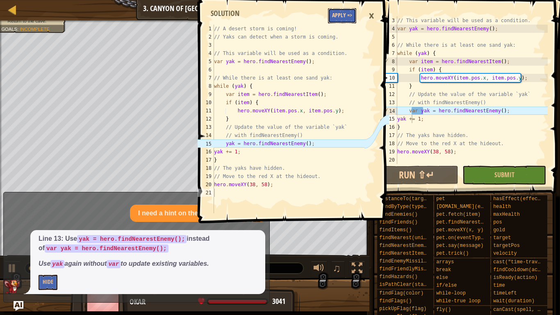
click at [348, 22] on button "Apply =>" at bounding box center [342, 15] width 28 height 15
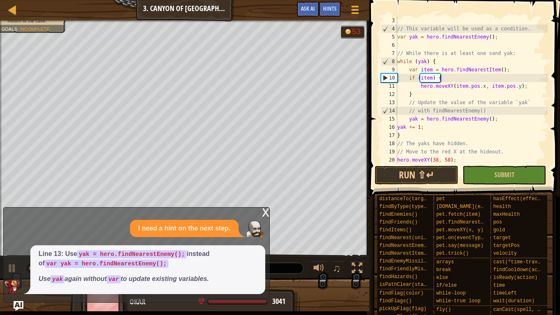
click at [265, 210] on div "x" at bounding box center [265, 211] width 7 height 8
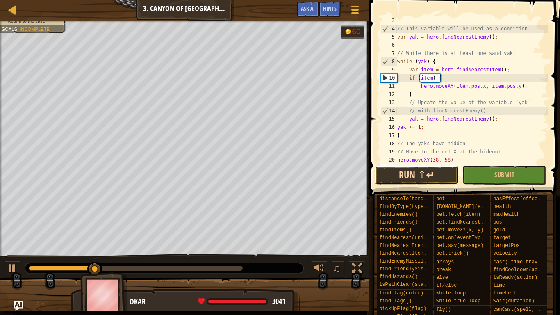
click at [411, 181] on button "Run ⇧↵" at bounding box center [416, 175] width 84 height 19
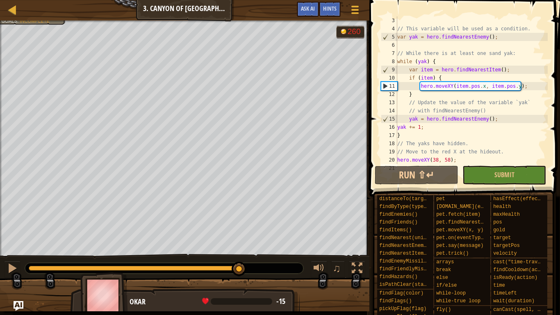
click at [239, 245] on div "Your hero must survive. Collect gold until storm. Return to the cave. Goals : I…" at bounding box center [280, 165] width 560 height 290
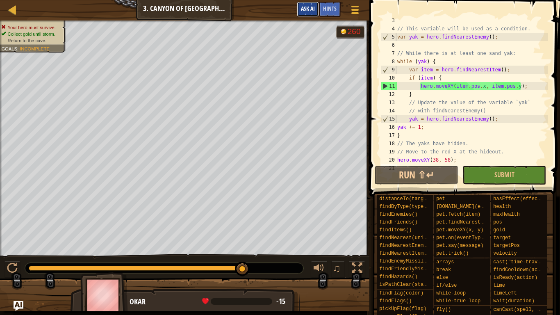
click at [299, 4] on button "Ask AI" at bounding box center [308, 9] width 22 height 15
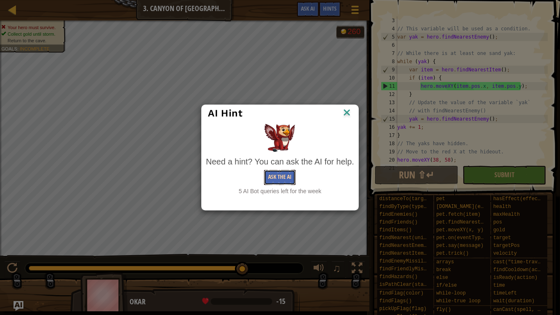
click at [290, 183] on button "Ask the AI" at bounding box center [280, 177] width 32 height 15
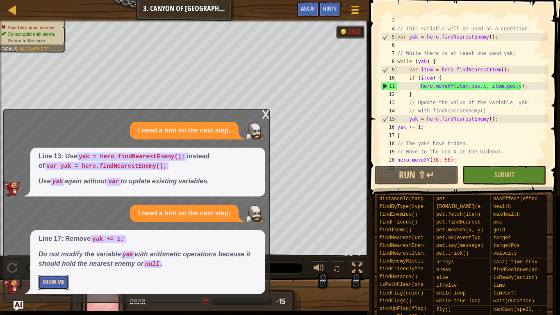
click at [61, 245] on button "Show Me" at bounding box center [54, 281] width 30 height 15
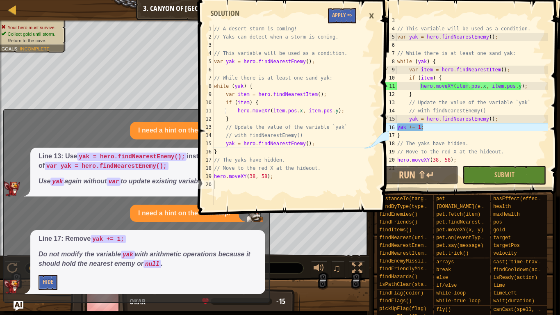
click at [347, 23] on span at bounding box center [294, 95] width 197 height 239
click at [346, 10] on button "Apply =>" at bounding box center [342, 15] width 28 height 15
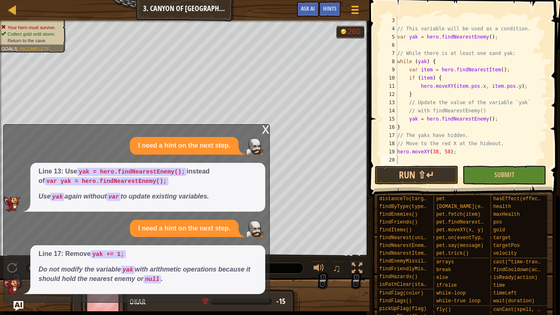
click at [268, 128] on div "x" at bounding box center [265, 129] width 7 height 8
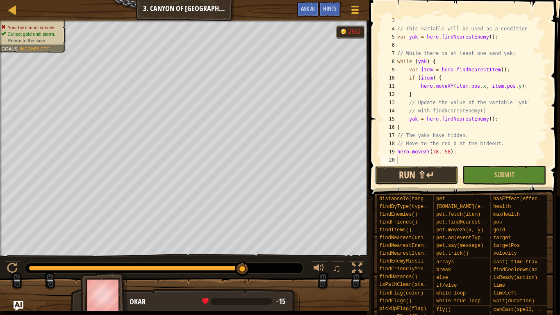
click at [433, 174] on button "Run ⇧↵" at bounding box center [416, 175] width 84 height 19
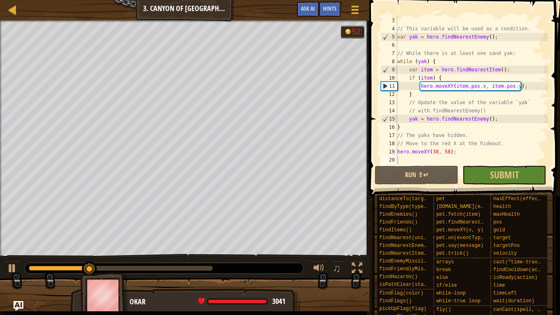
click at [75, 245] on div at bounding box center [164, 268] width 278 height 11
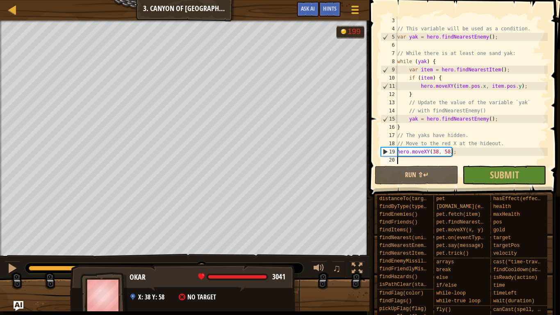
drag, startPoint x: 96, startPoint y: 270, endPoint x: 202, endPoint y: 296, distance: 109.2
click at [202, 245] on div "Collect gold until storm. Return to the cave. Goals : Success! G reen B lack V …" at bounding box center [280, 165] width 560 height 290
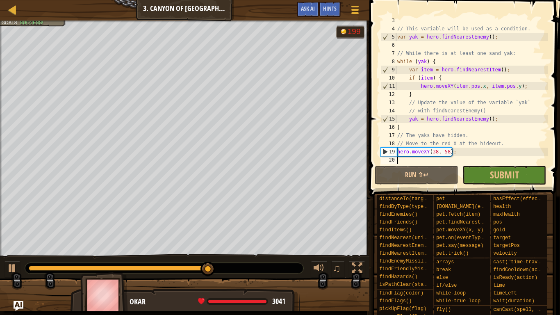
click at [483, 184] on span at bounding box center [465, 86] width 197 height 220
click at [485, 181] on button "Submit" at bounding box center [504, 175] width 84 height 19
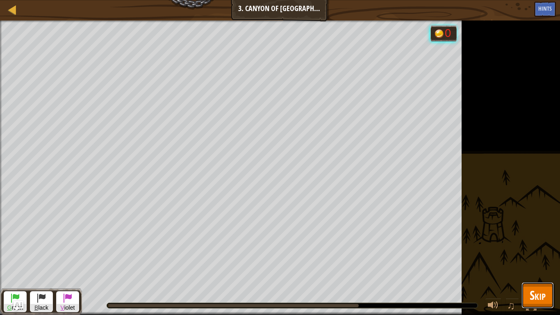
click at [536, 245] on button "Skip" at bounding box center [537, 295] width 32 height 26
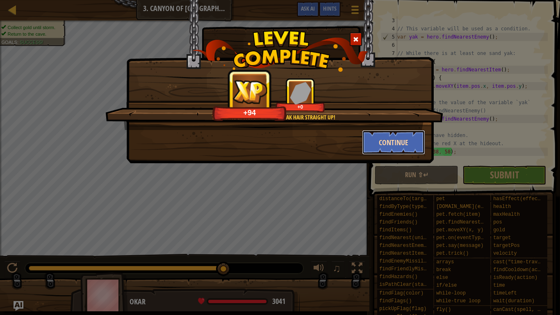
click at [375, 141] on button "Continue" at bounding box center [394, 142] width 64 height 25
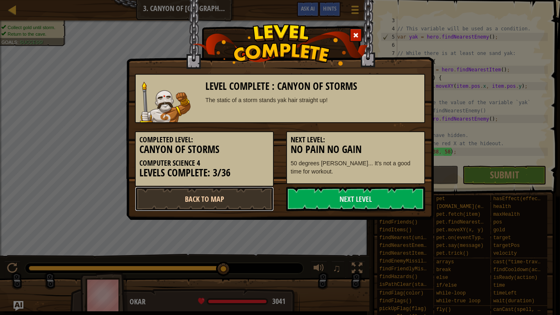
click at [224, 204] on link "Back to Map" at bounding box center [204, 198] width 139 height 25
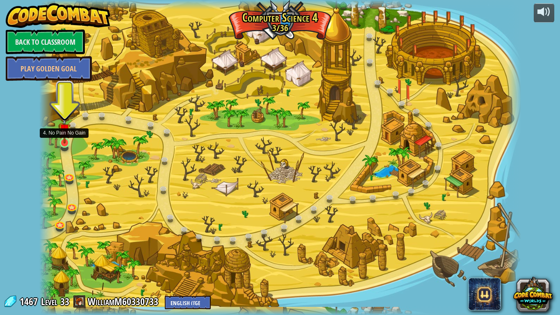
click at [63, 140] on img at bounding box center [65, 130] width 12 height 28
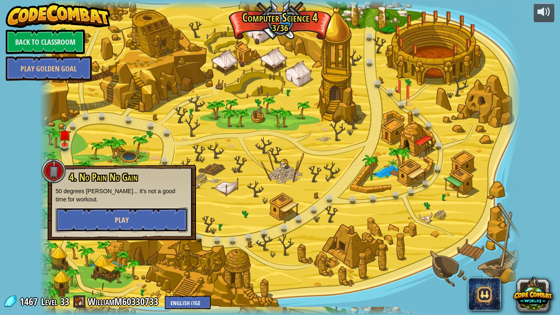
click at [117, 217] on span "Play" at bounding box center [122, 220] width 14 height 10
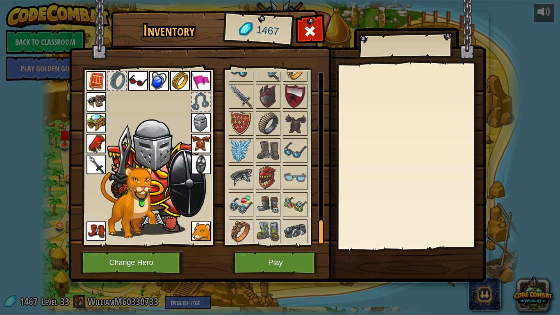
scroll to position [1007, 0]
click at [269, 169] on img at bounding box center [267, 177] width 23 height 23
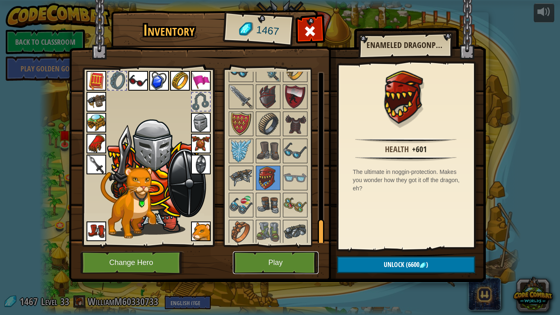
click at [292, 245] on button "Play" at bounding box center [276, 262] width 86 height 23
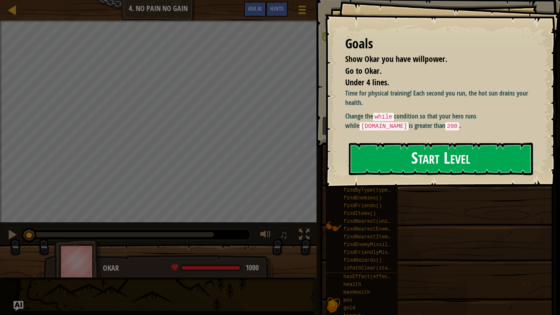
click at [385, 169] on button "Start Level" at bounding box center [441, 159] width 184 height 32
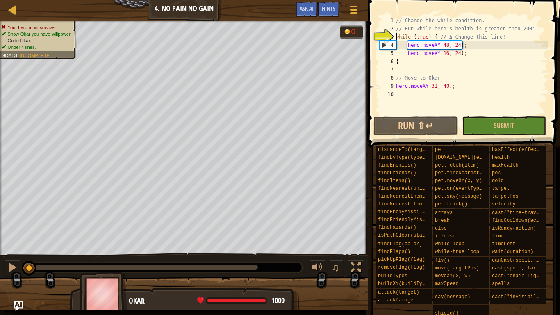
click at [426, 55] on div "// Change the while condition. // Run while hero's health is greater than 200: …" at bounding box center [470, 73] width 153 height 115
click at [420, 35] on div "// Change the while condition. // Run while hero's health is greater than 200: …" at bounding box center [470, 73] width 153 height 115
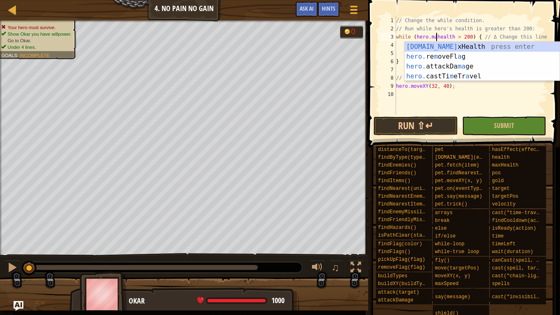
scroll to position [4, 6]
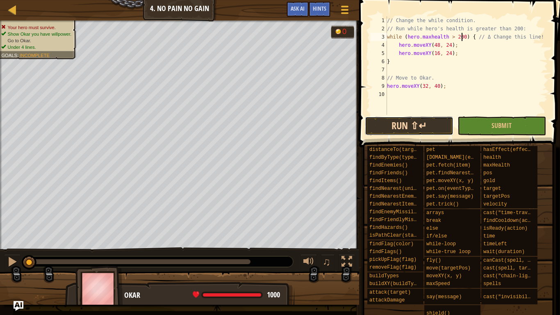
click at [415, 122] on button "Run ⇧↵" at bounding box center [409, 125] width 88 height 19
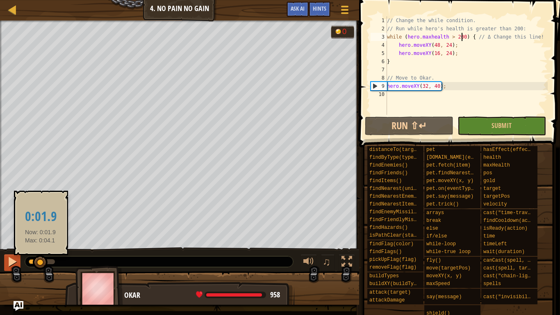
drag, startPoint x: 48, startPoint y: 261, endPoint x: 11, endPoint y: 261, distance: 36.9
click at [11, 245] on div "♫" at bounding box center [179, 259] width 359 height 25
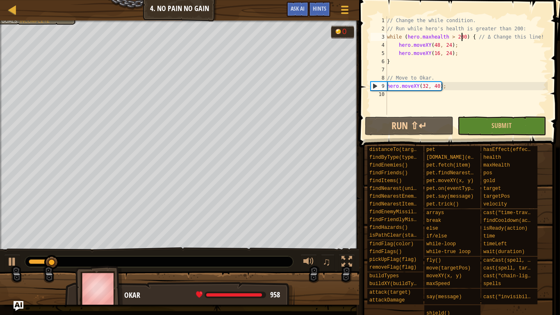
click at [429, 37] on div "// Change the while condition. // Run while hero's health is greater than 200: …" at bounding box center [466, 73] width 162 height 115
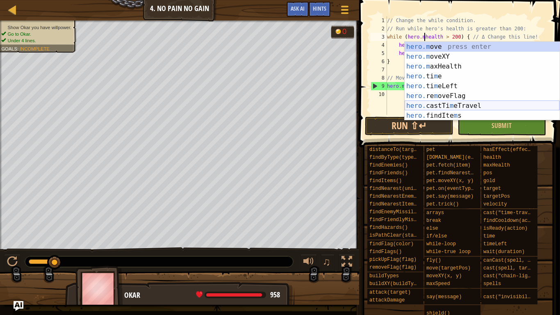
type textarea "while (hero.health > 200) { // Δ Change this line!"
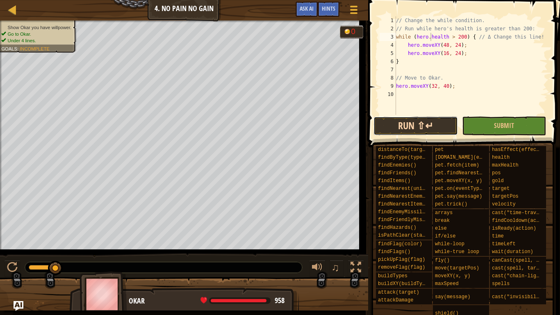
click at [379, 122] on button "Run ⇧↵" at bounding box center [415, 125] width 84 height 19
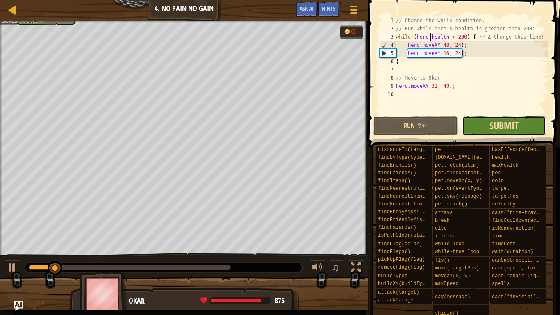
click at [491, 127] on span "Submit" at bounding box center [503, 125] width 29 height 13
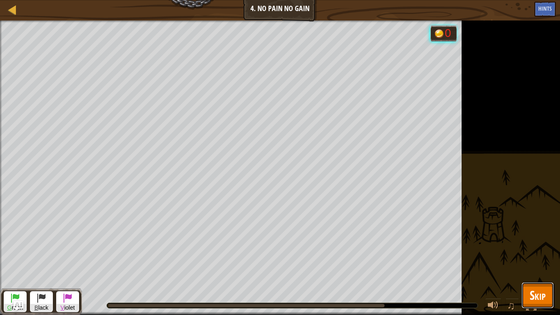
click at [531, 245] on span "Skip" at bounding box center [537, 294] width 16 height 17
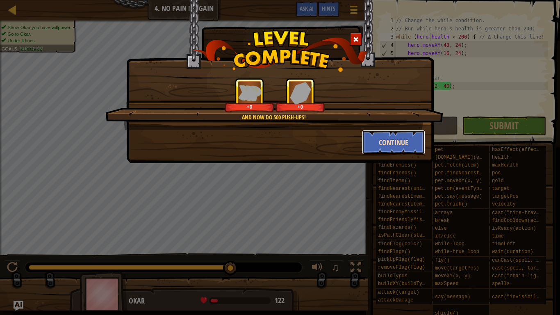
click at [394, 145] on button "Continue" at bounding box center [394, 142] width 64 height 25
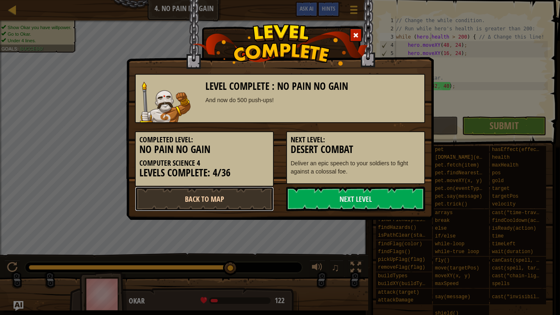
click at [194, 191] on link "Back to Map" at bounding box center [204, 198] width 139 height 25
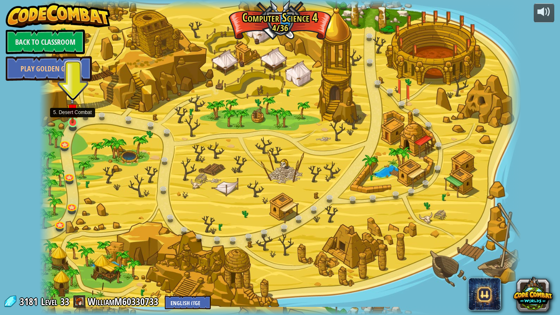
click at [78, 122] on img at bounding box center [72, 109] width 12 height 28
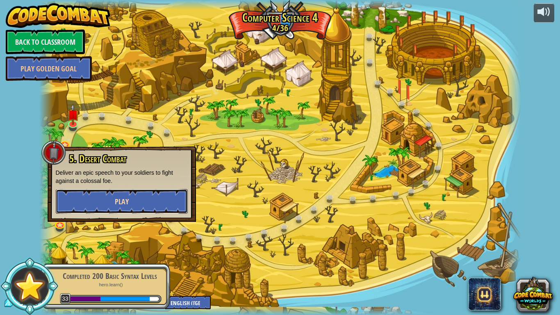
click at [127, 197] on span "Play" at bounding box center [122, 201] width 14 height 10
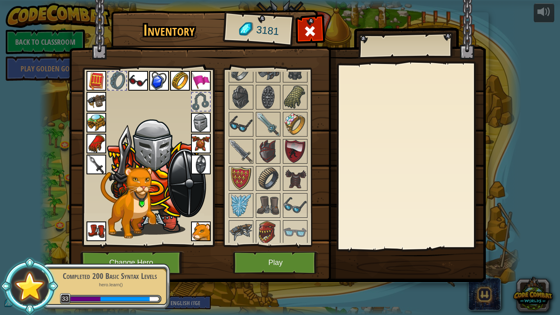
scroll to position [974, 0]
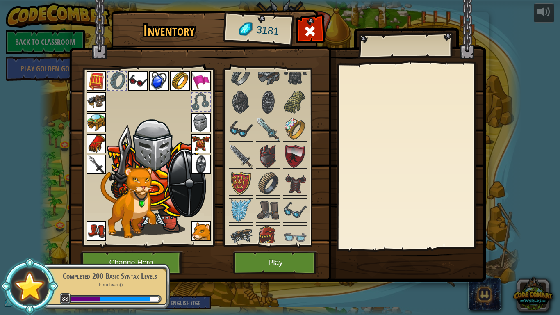
click at [241, 138] on img at bounding box center [240, 129] width 23 height 23
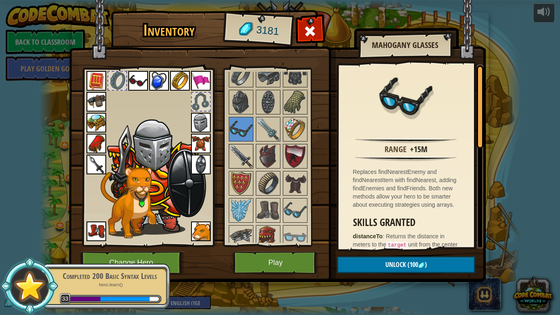
click at [243, 152] on img at bounding box center [240, 156] width 23 height 23
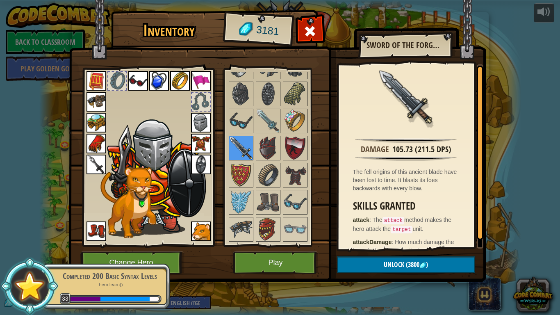
scroll to position [982, 0]
